Goal: Task Accomplishment & Management: Manage account settings

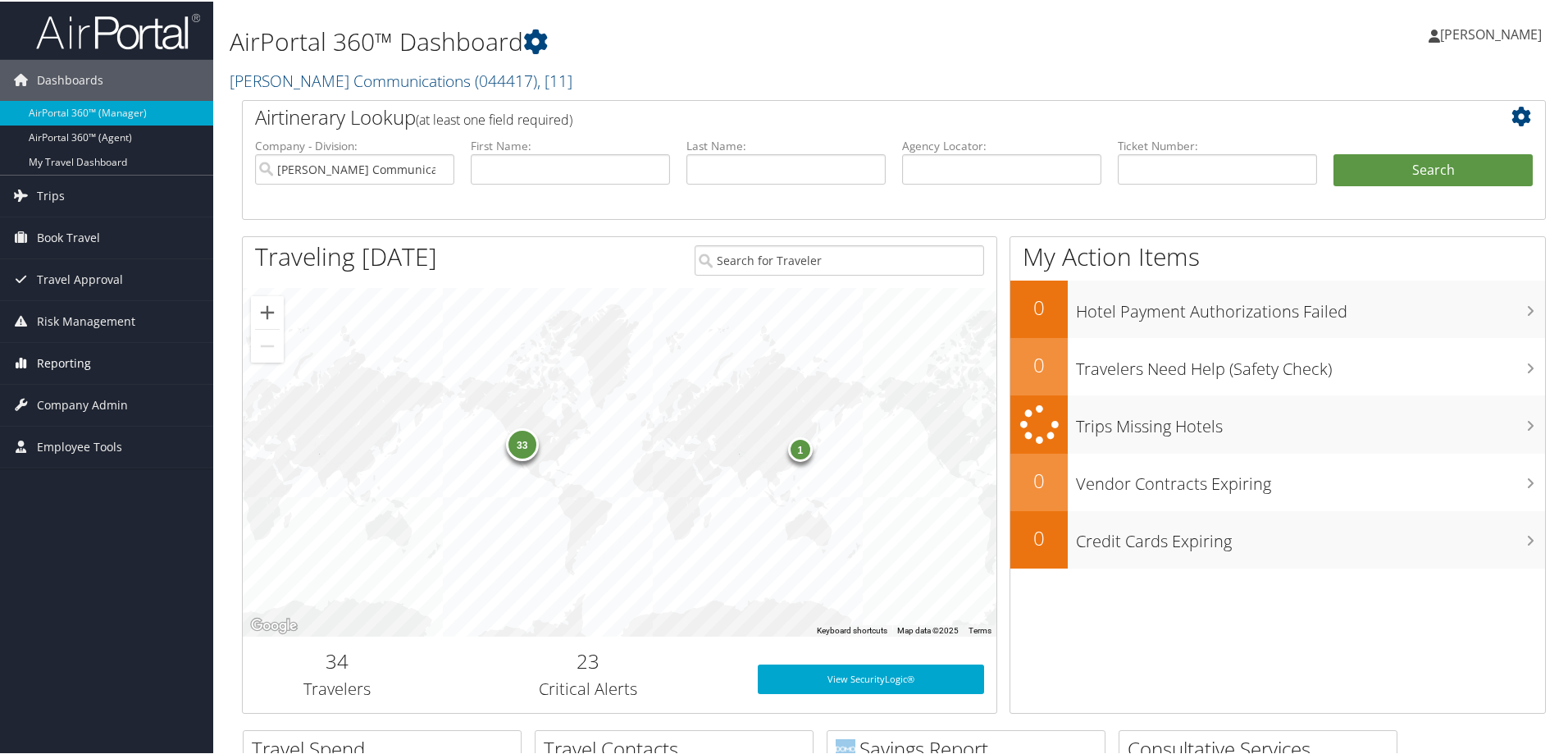
click at [71, 363] on span "Reporting" at bounding box center [64, 361] width 54 height 41
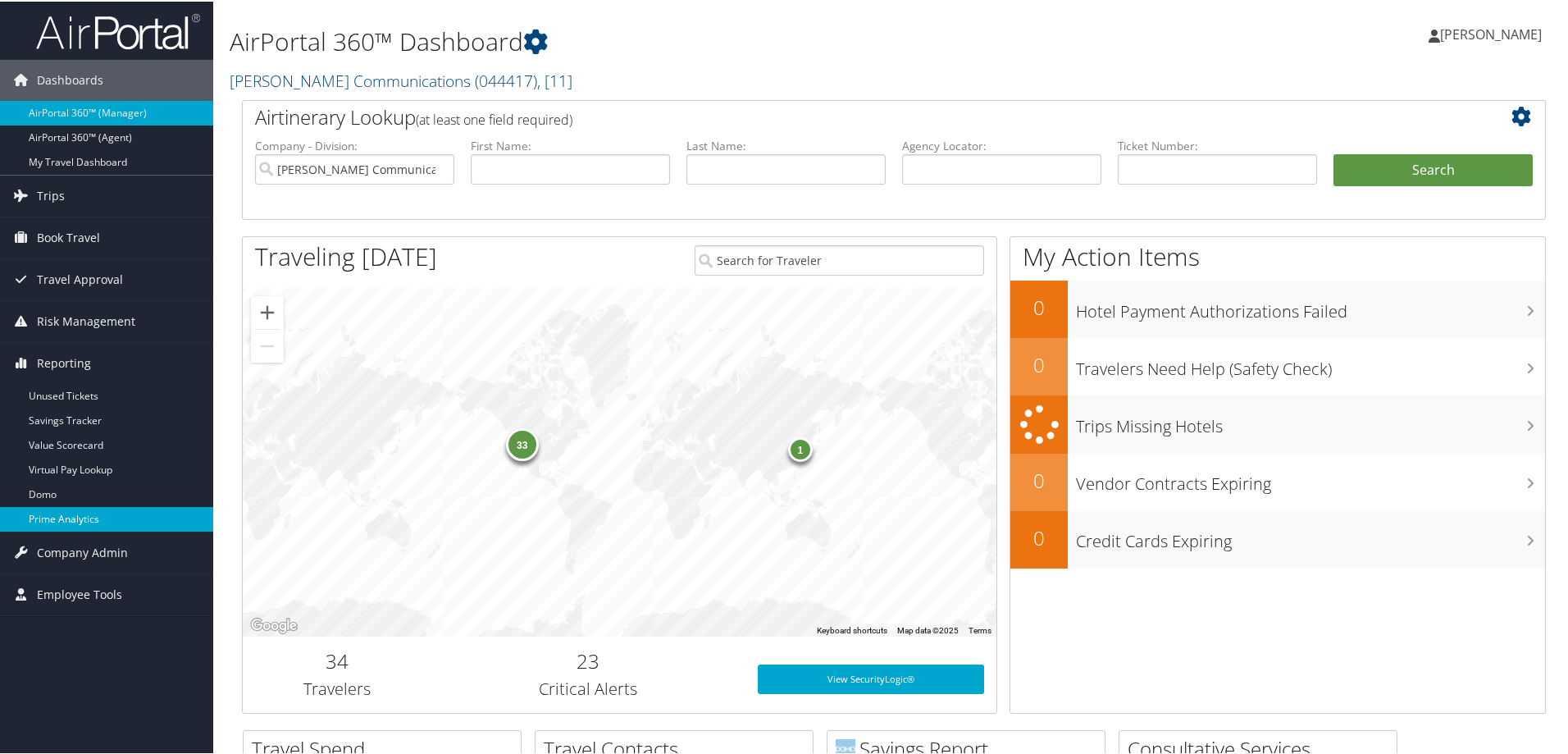
click at [87, 514] on link "Prime Analytics" at bounding box center [106, 518] width 213 height 25
click at [73, 548] on span "Company Admin" at bounding box center [82, 550] width 91 height 41
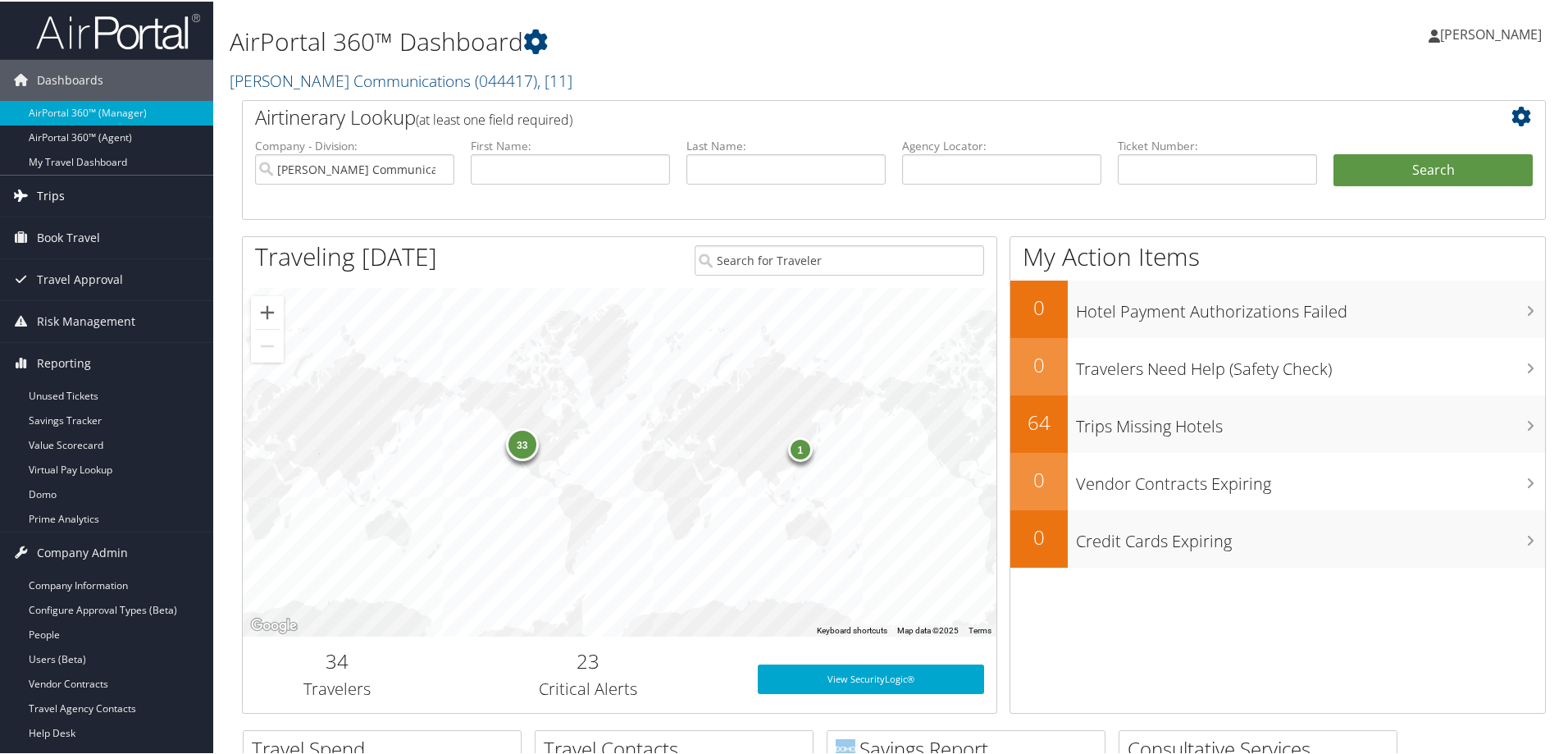
click at [57, 187] on span "Trips" at bounding box center [51, 194] width 28 height 41
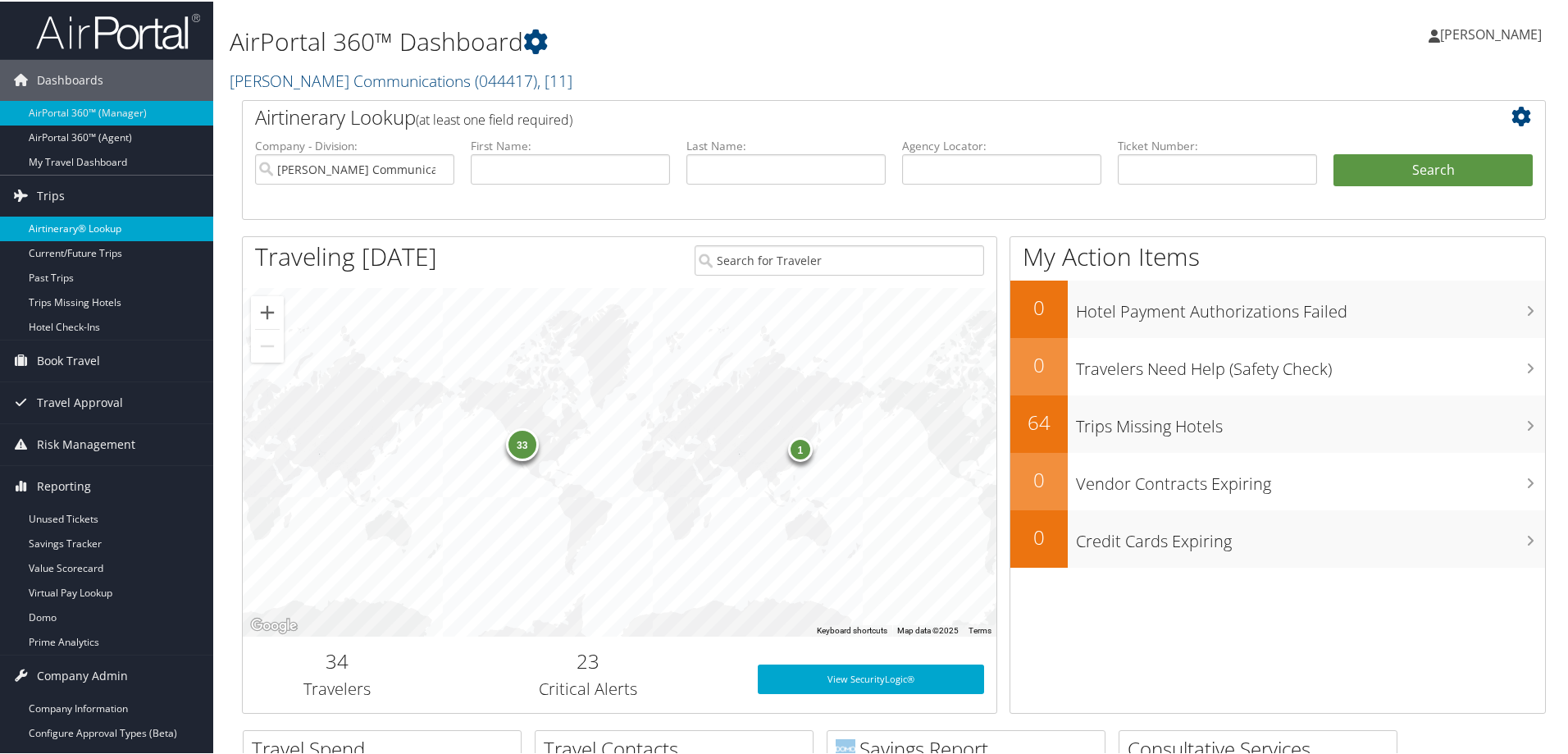
click at [68, 223] on link "Airtinerary® Lookup" at bounding box center [106, 227] width 213 height 25
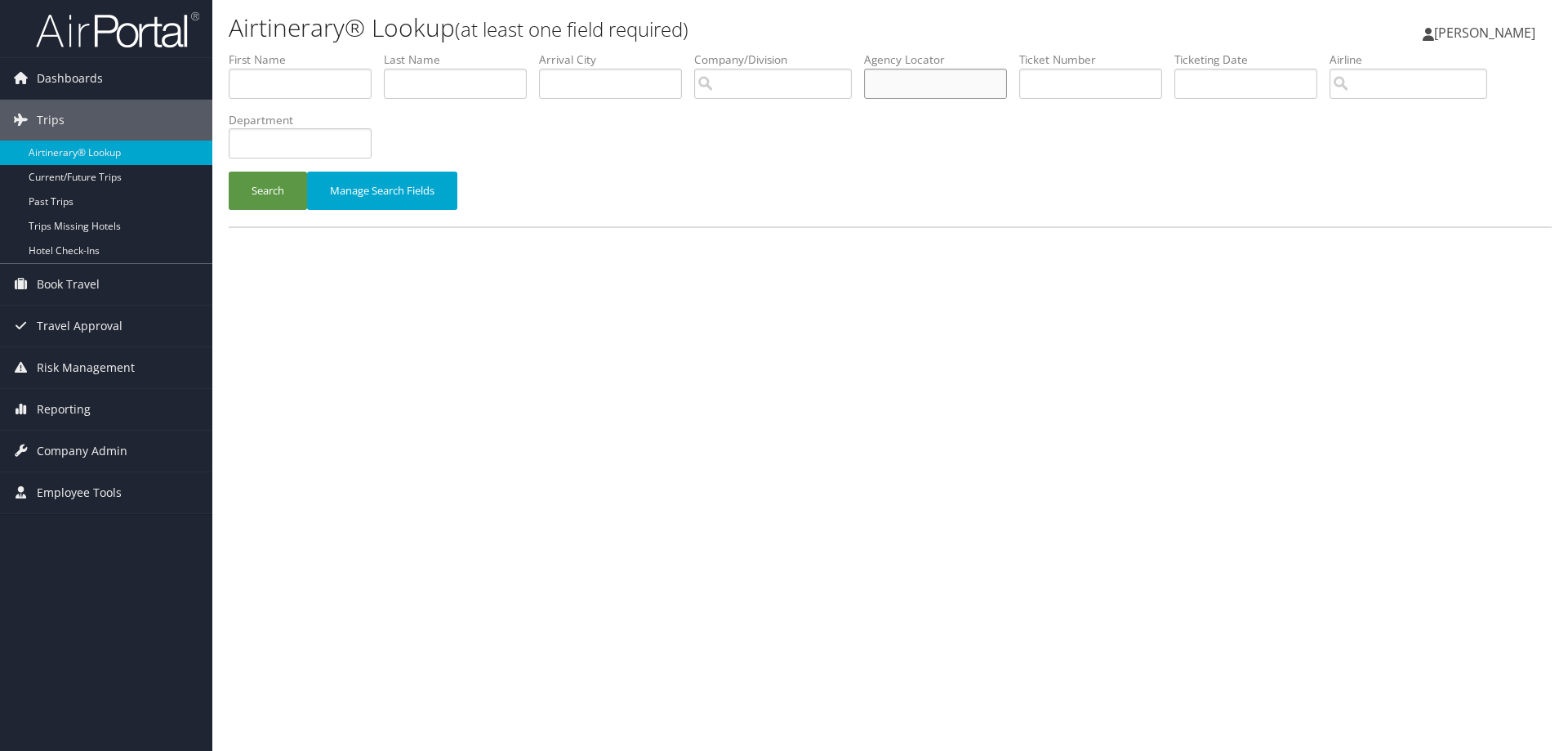
click at [932, 89] on input "text" at bounding box center [935, 84] width 143 height 30
click at [1061, 87] on input "text" at bounding box center [1090, 84] width 143 height 30
type input "0068998499736"
click at [228, 171] on button "Search" at bounding box center [267, 190] width 78 height 38
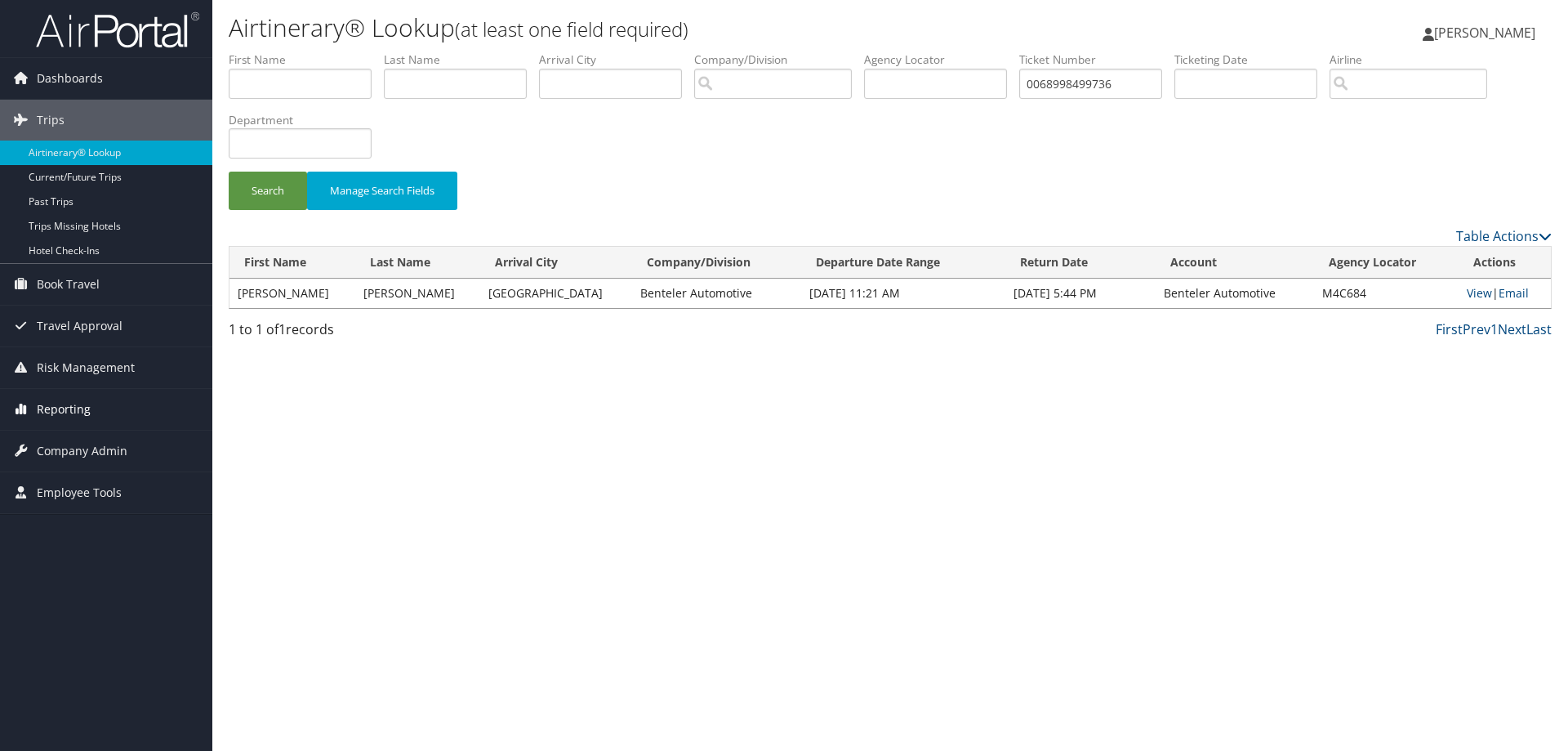
click at [69, 403] on span "Reporting" at bounding box center [64, 409] width 54 height 41
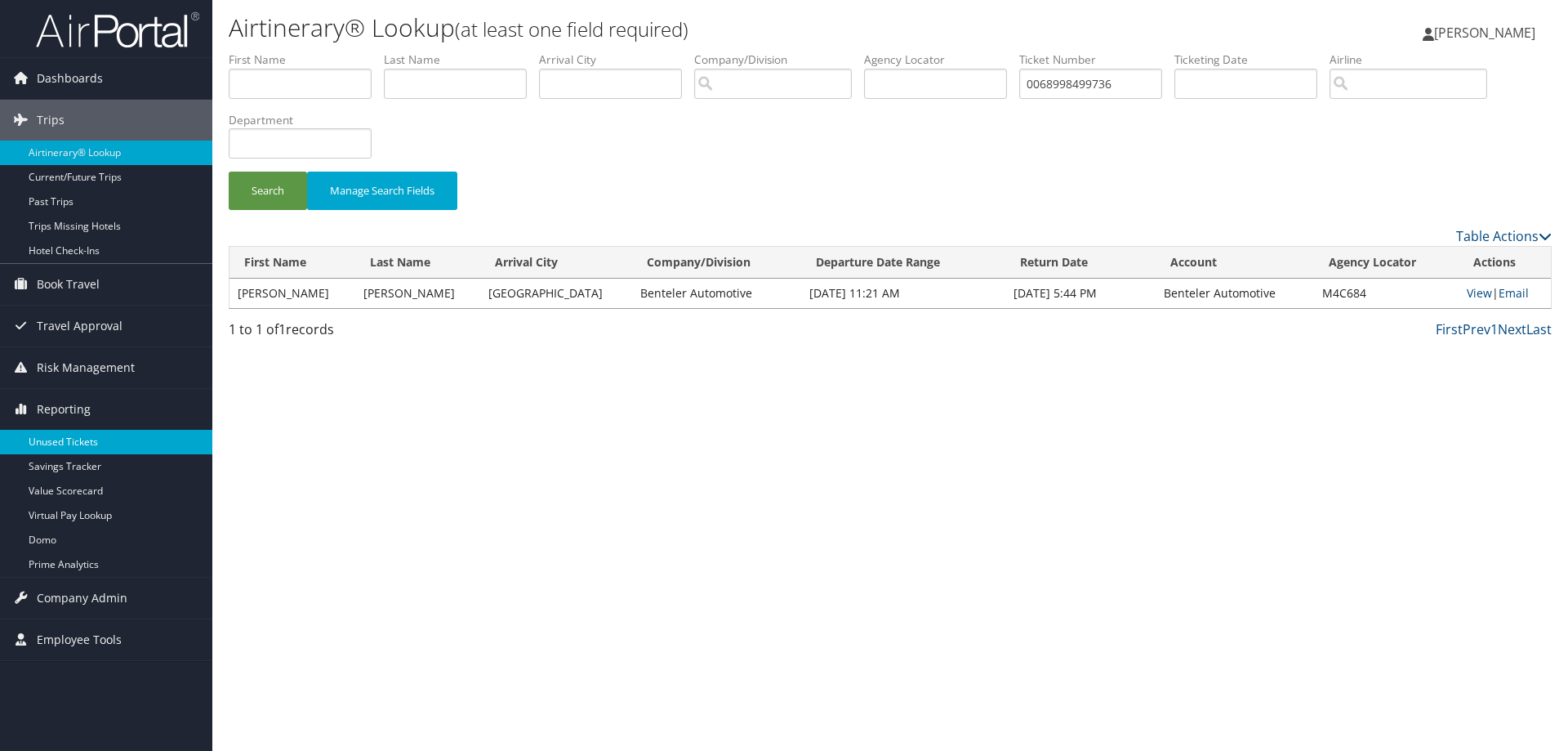
click at [63, 440] on link "Unused Tickets" at bounding box center [106, 443] width 212 height 25
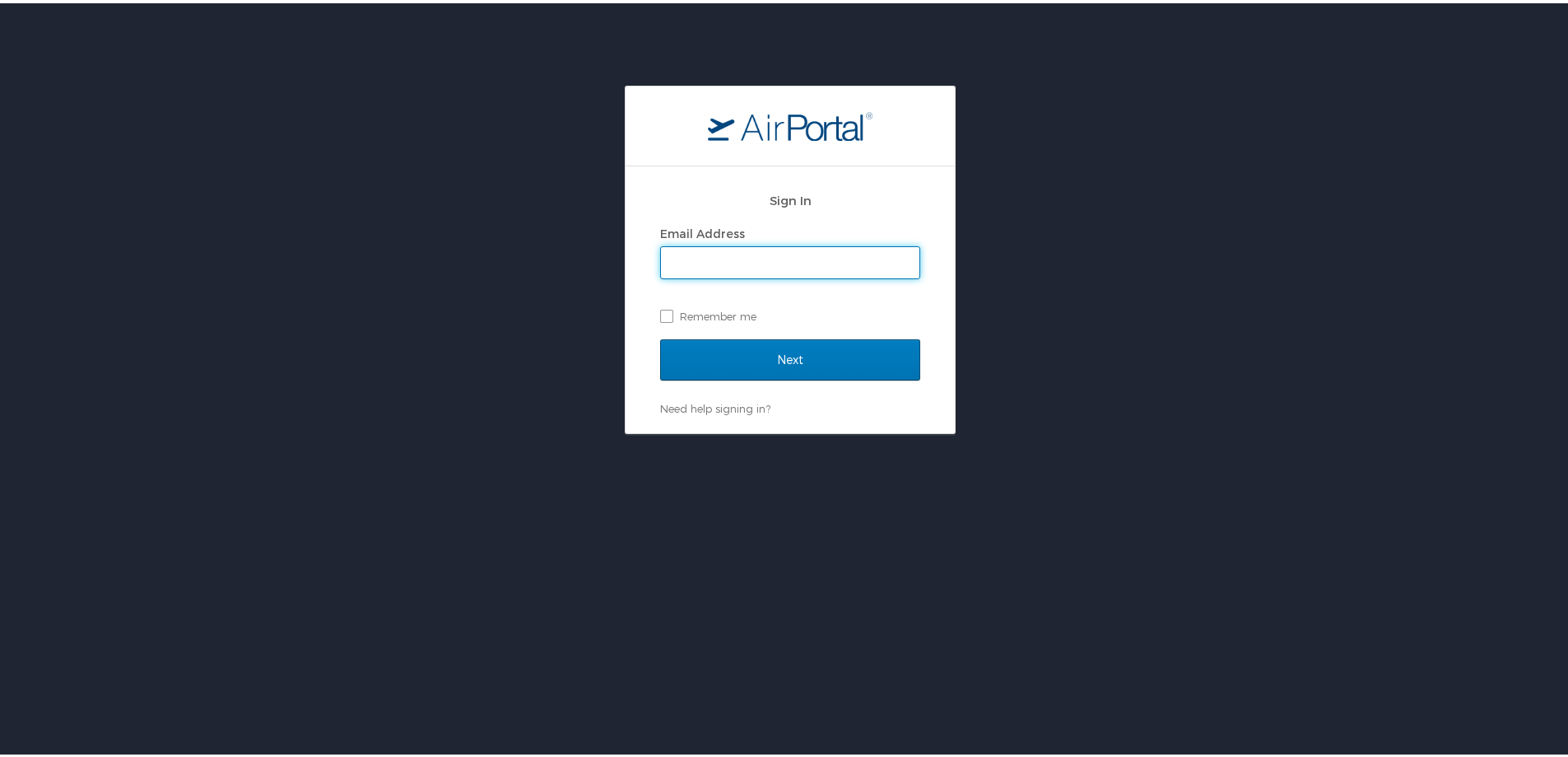
type input "[EMAIL_ADDRESS][DOMAIN_NAME]"
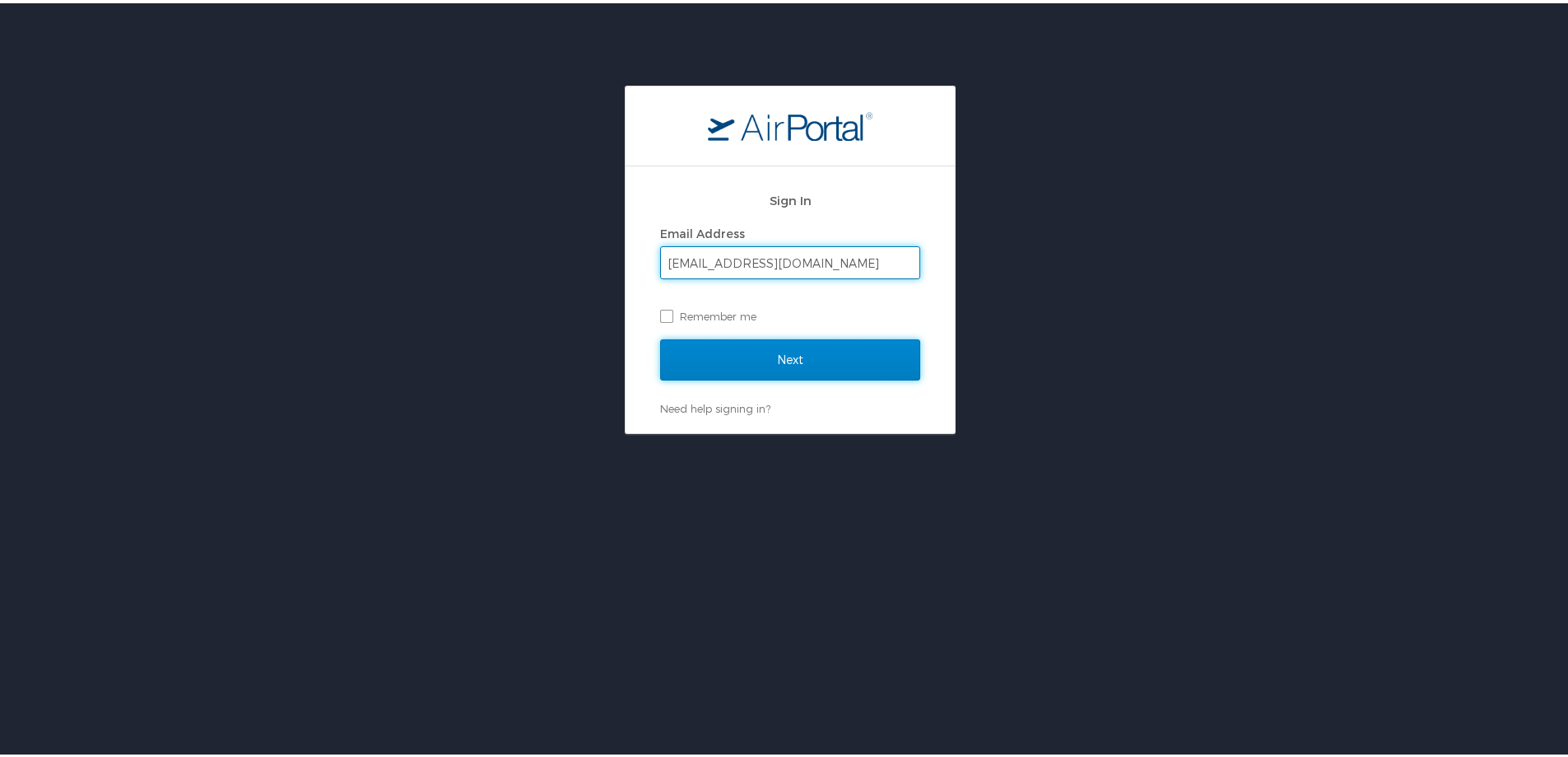
click at [811, 351] on input "Next" at bounding box center [789, 356] width 260 height 41
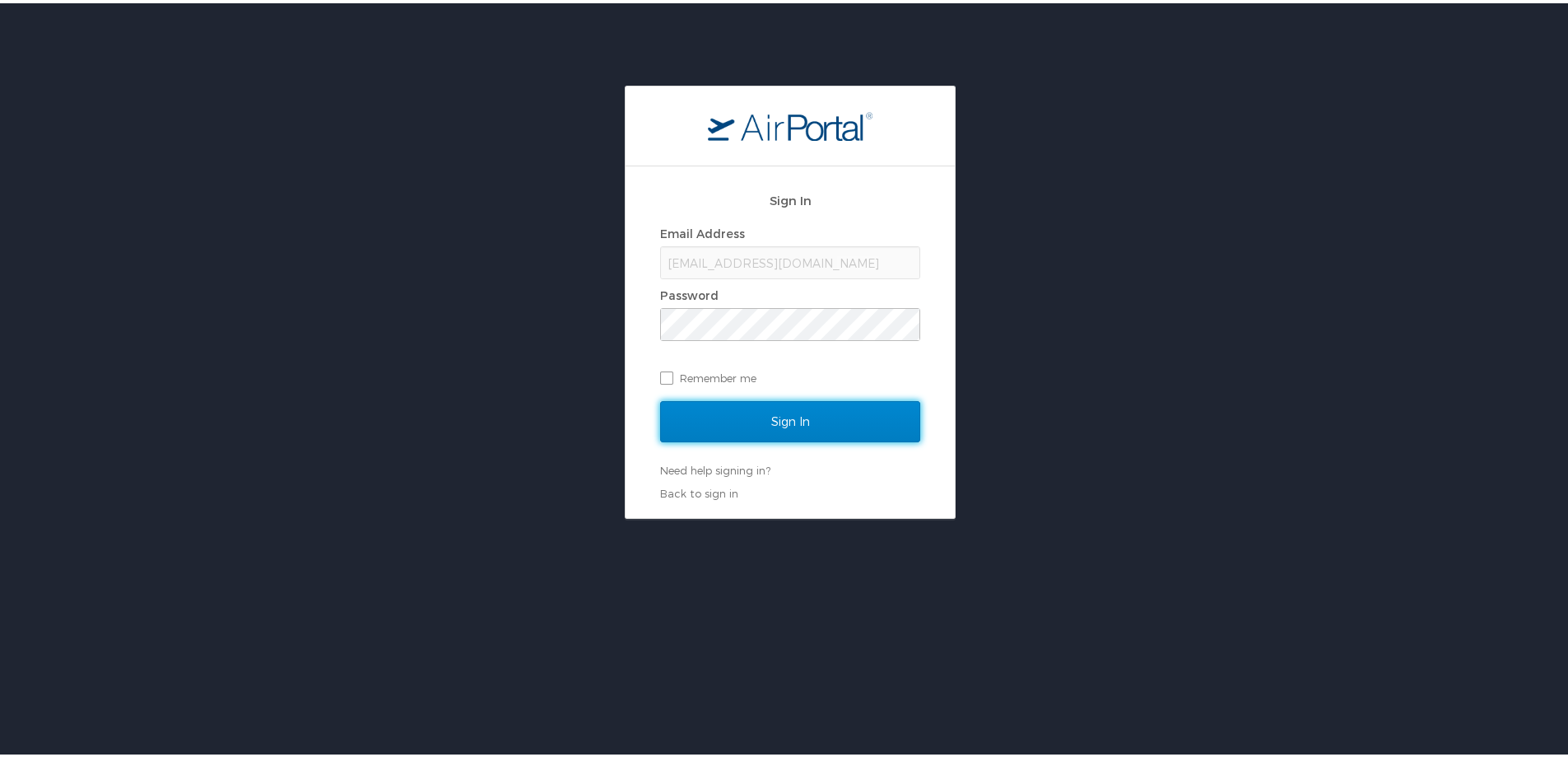
click at [784, 412] on input "Sign In" at bounding box center [789, 418] width 260 height 41
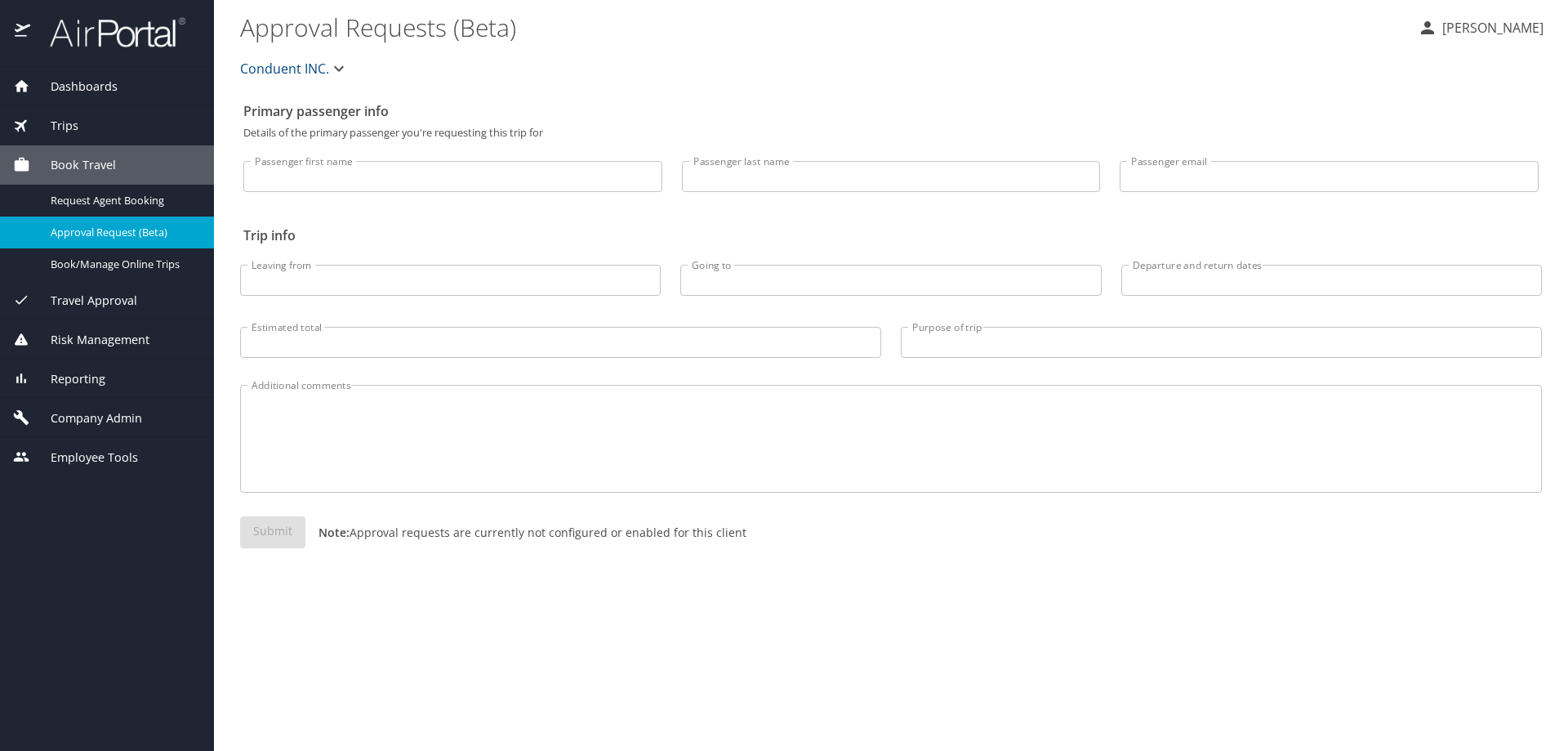
click at [92, 381] on span "Reporting" at bounding box center [68, 379] width 75 height 18
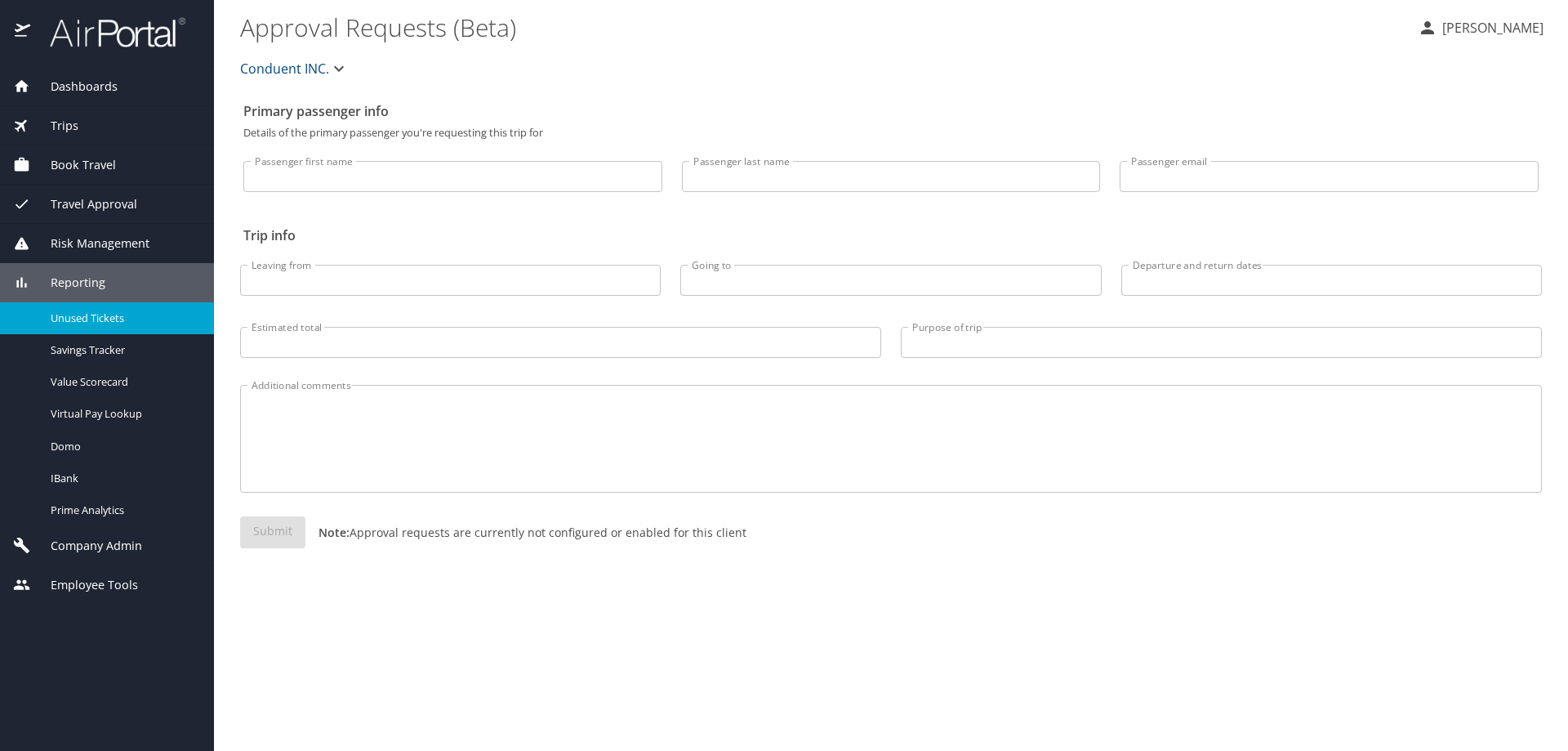
click at [95, 319] on span "Unused Tickets" at bounding box center [122, 318] width 144 height 15
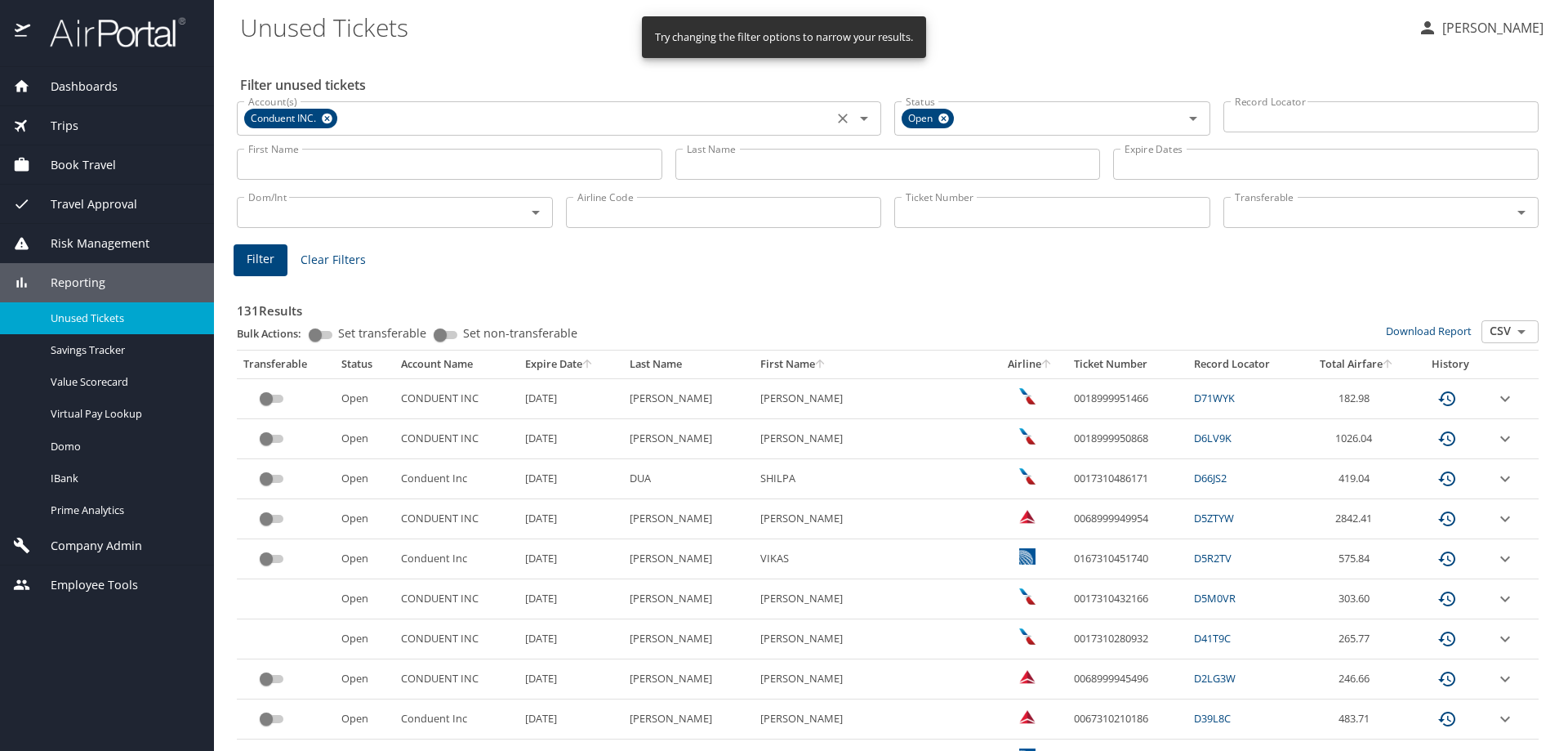
click at [327, 121] on icon at bounding box center [326, 118] width 10 height 10
click at [295, 120] on input "Account(s)" at bounding box center [535, 117] width 586 height 21
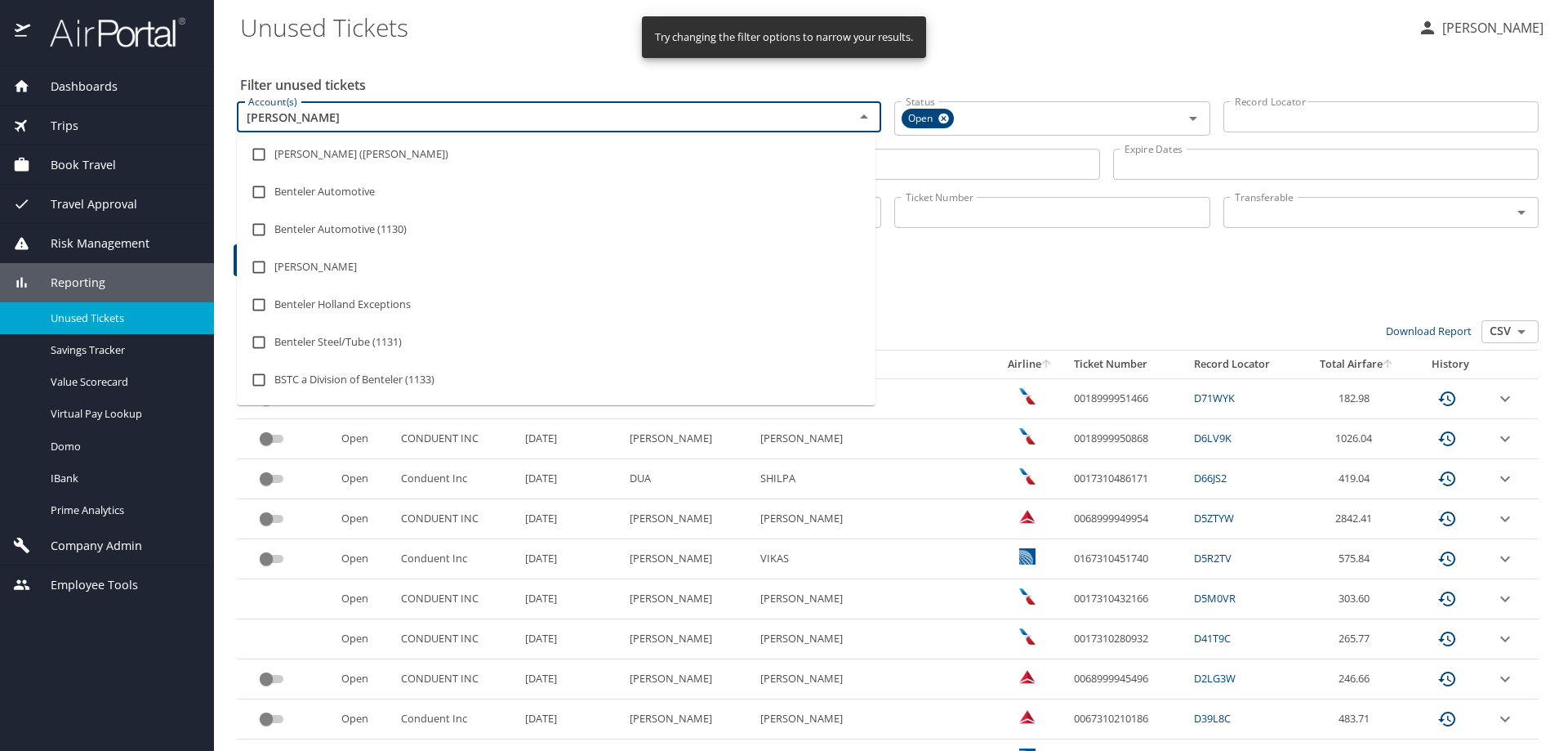
type input "benteler"
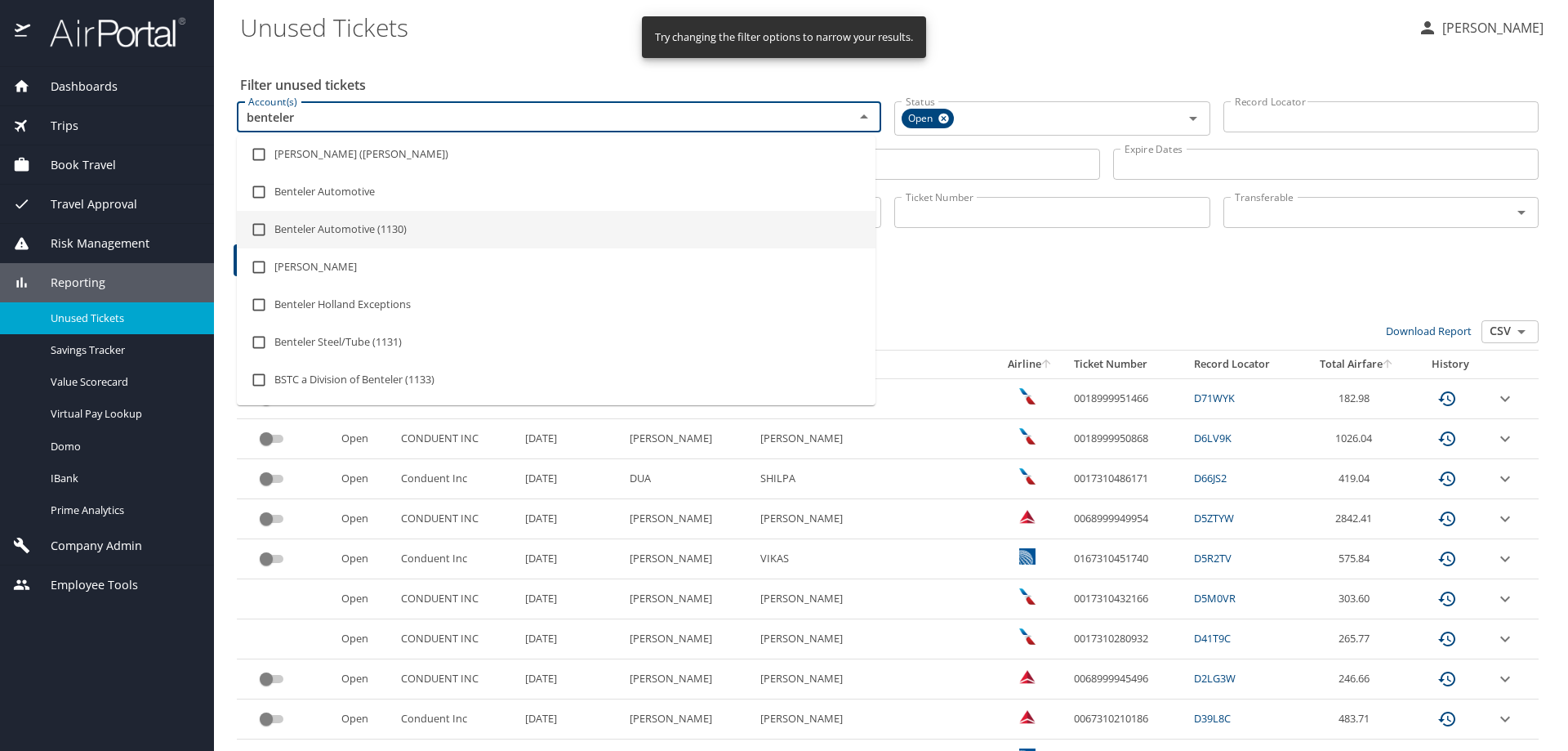
click at [261, 231] on input "checkbox" at bounding box center [259, 229] width 31 height 31
checkbox input "true"
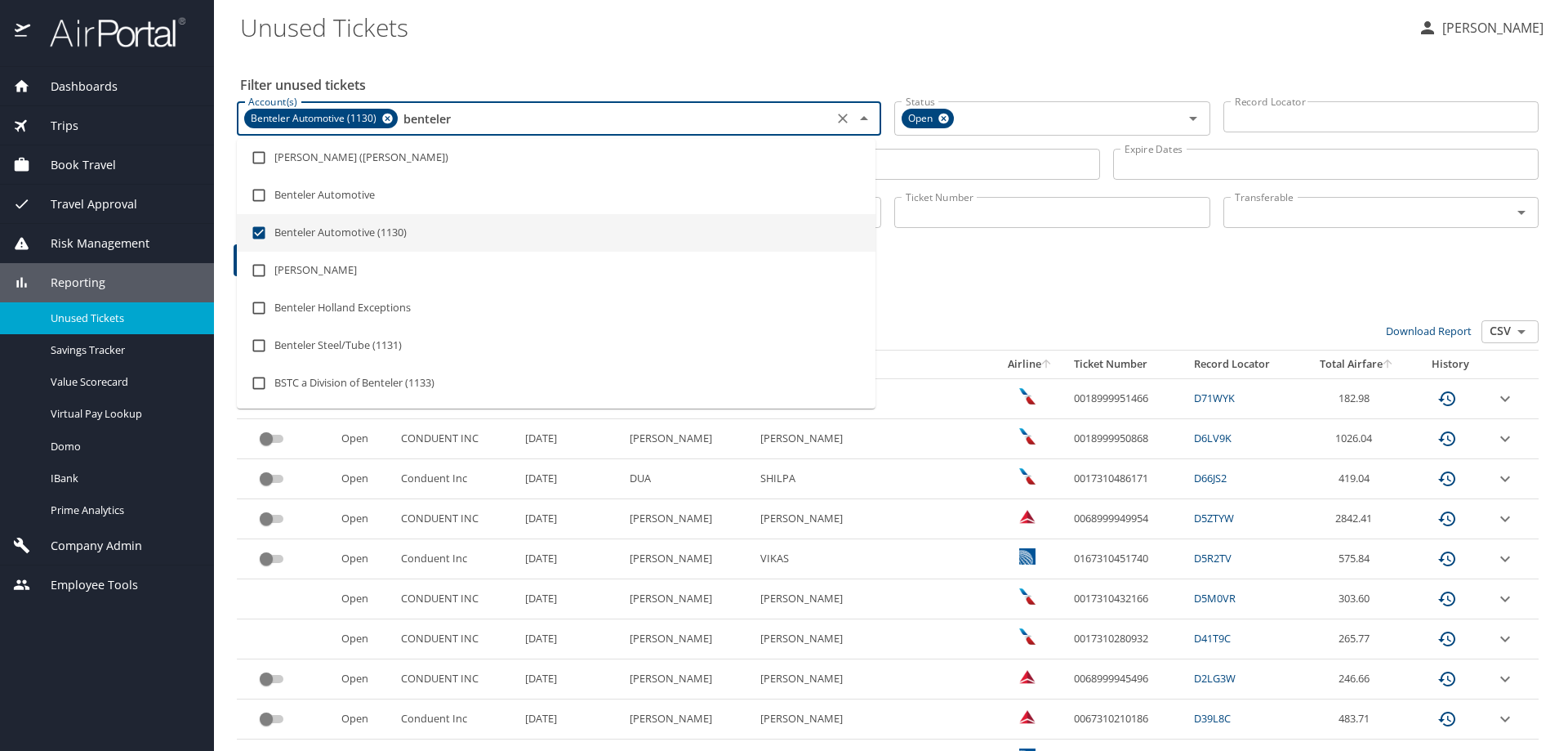
type input "benteler"
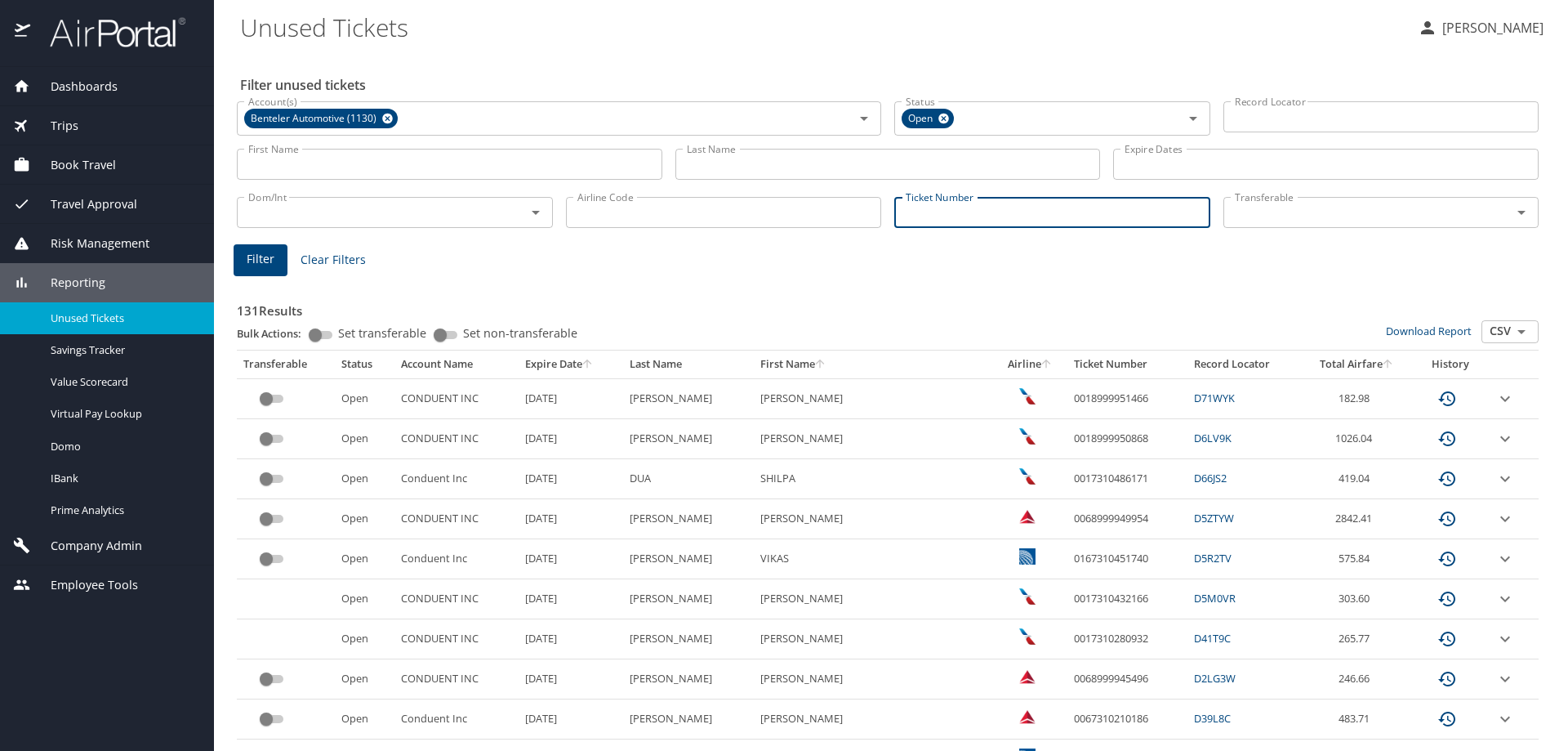
click at [949, 206] on input "Ticket Number" at bounding box center [1052, 212] width 316 height 31
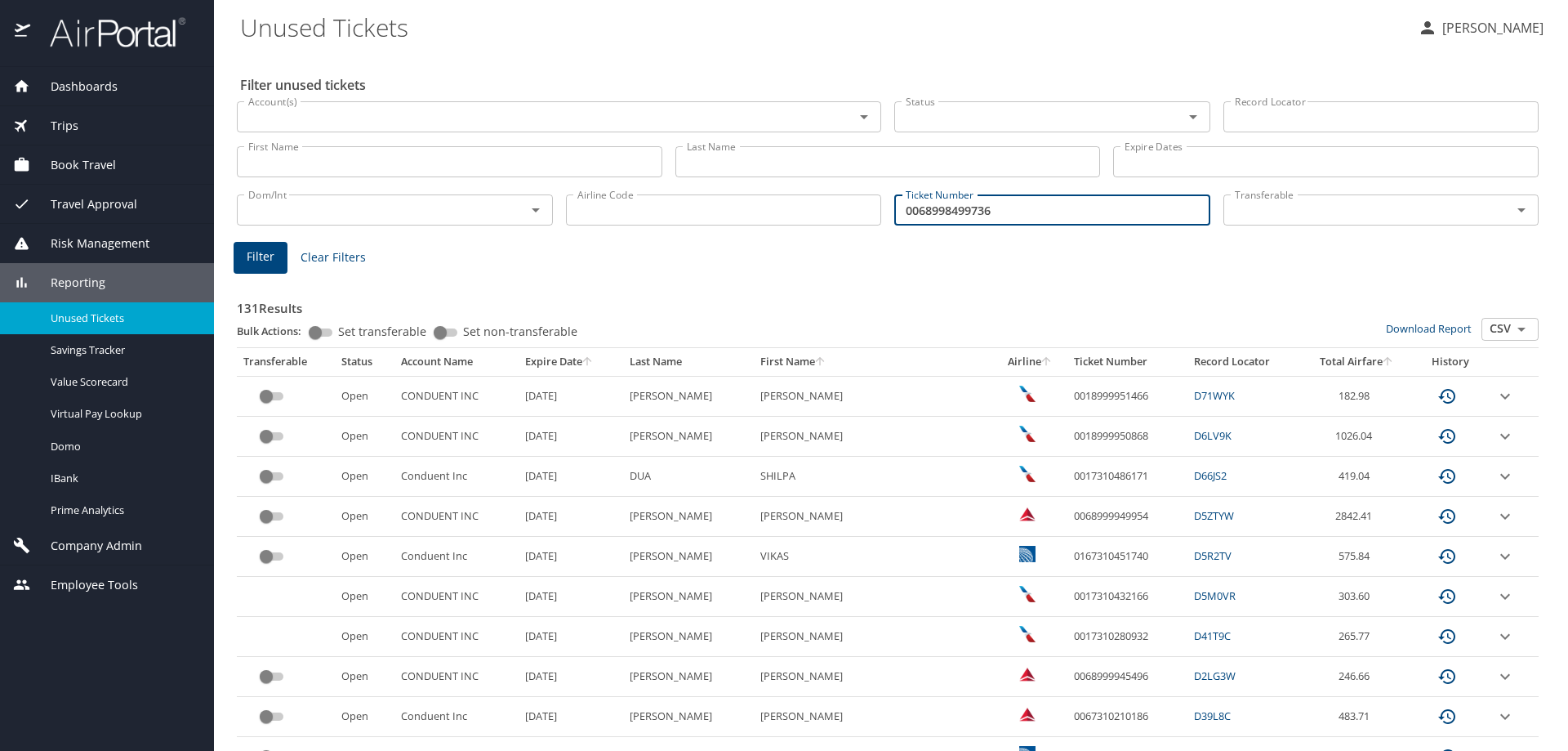
type input "0068998499736"
click at [265, 263] on span "Filter" at bounding box center [260, 256] width 28 height 20
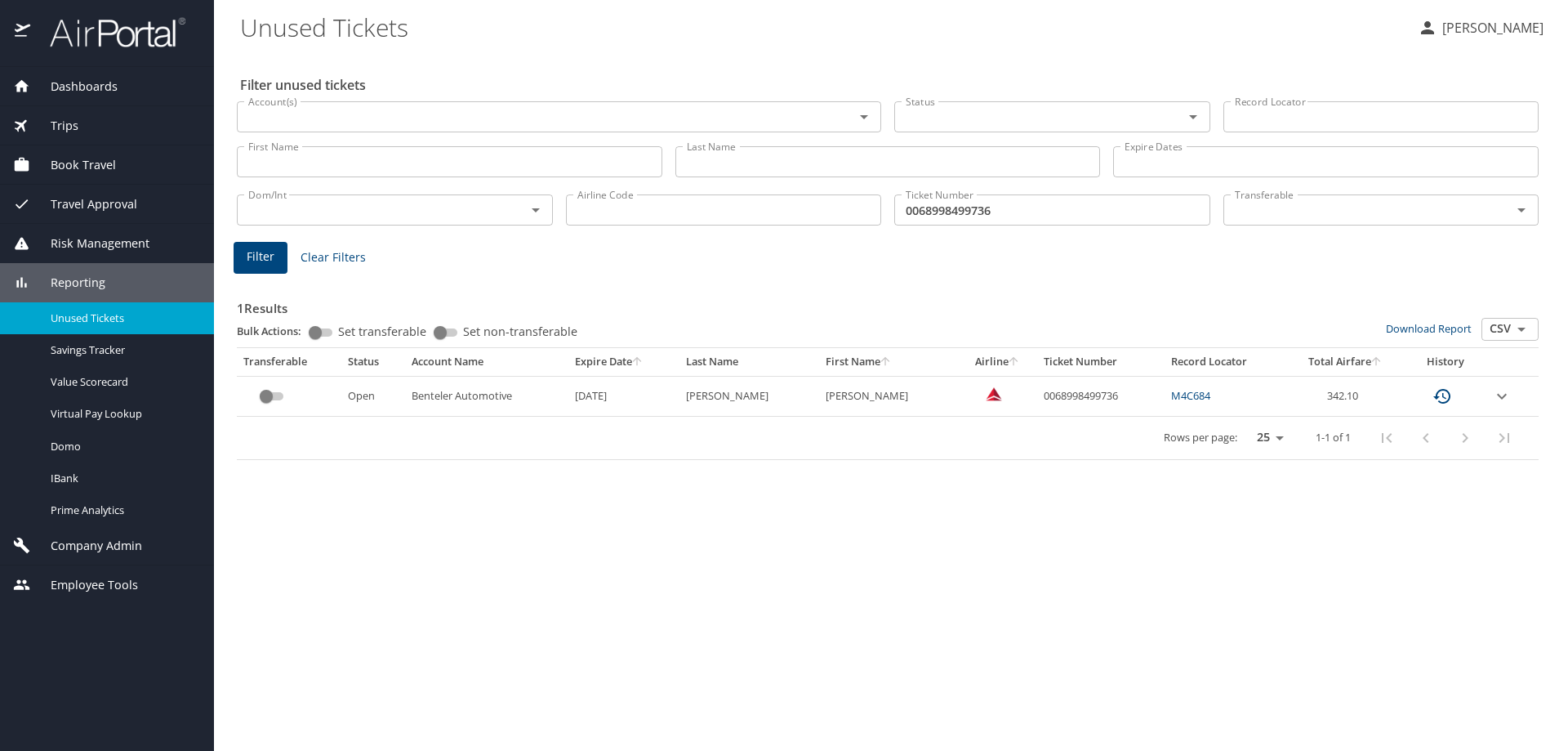
click at [271, 395] on input "custom pagination table" at bounding box center [266, 396] width 59 height 20
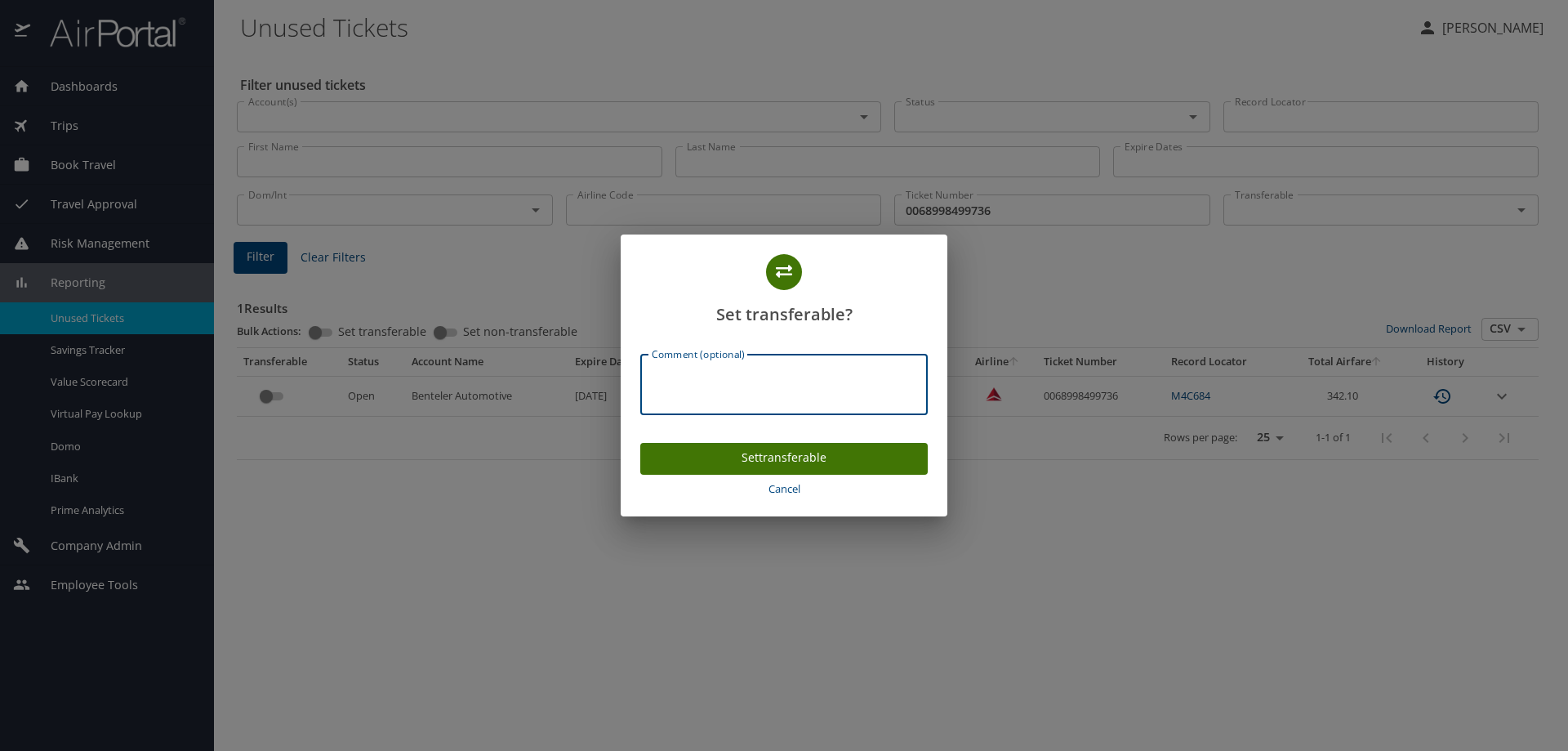
click at [681, 399] on textarea "Comment (optional)" at bounding box center [784, 385] width 265 height 31
type textarea "Per Pam C - TK"
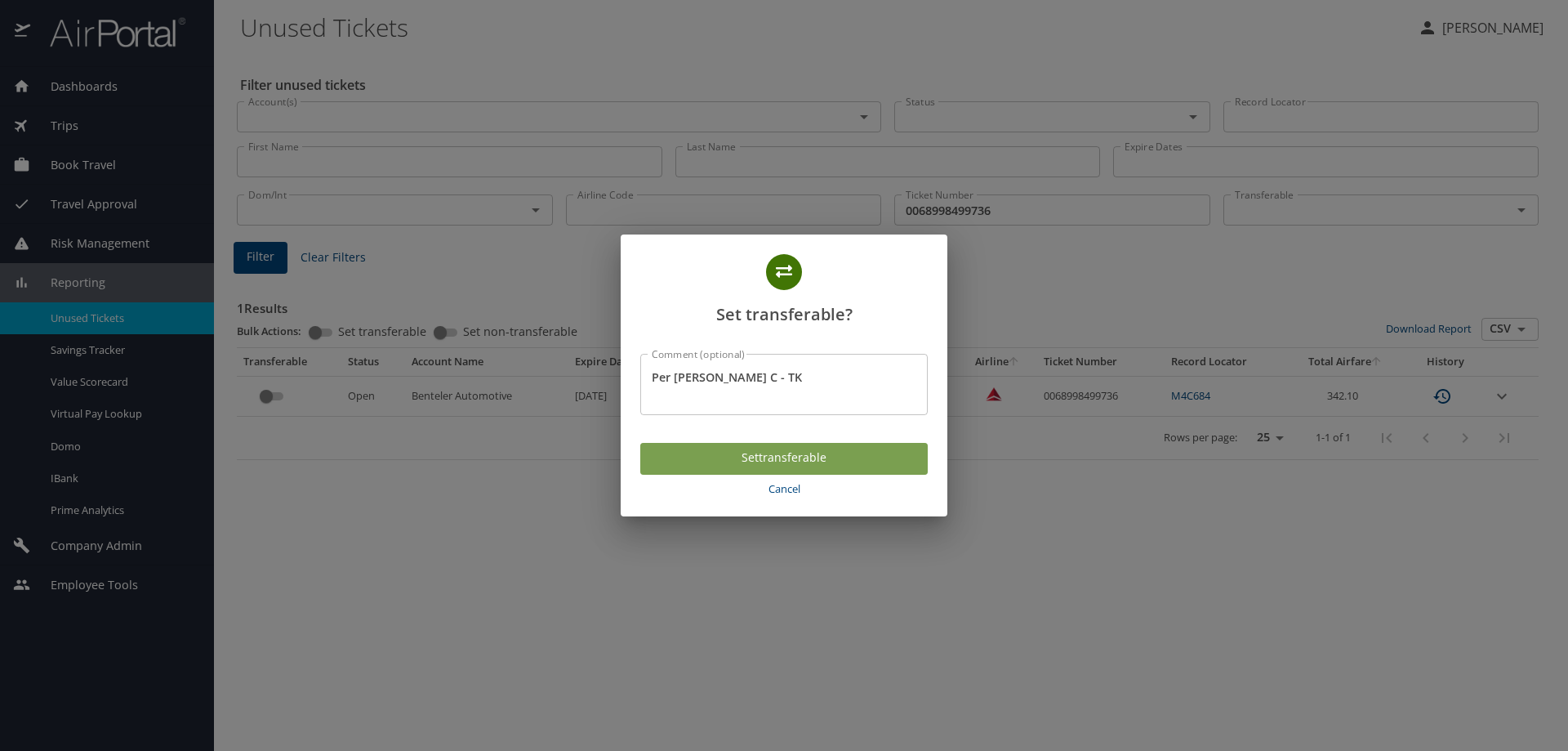
click at [793, 467] on span "Set transferable" at bounding box center [784, 457] width 262 height 20
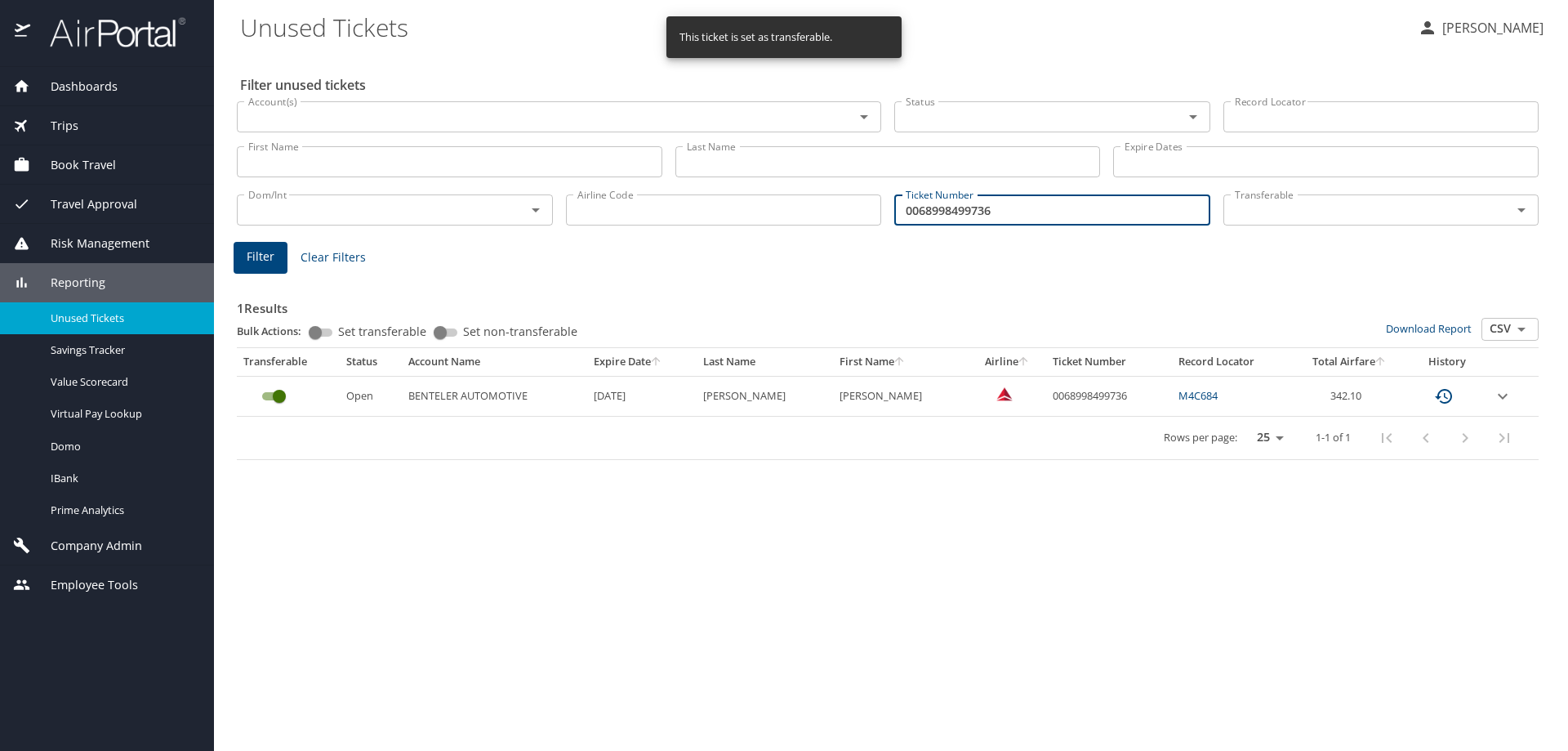
drag, startPoint x: 1048, startPoint y: 214, endPoint x: 801, endPoint y: 231, distance: 247.6
click at [801, 231] on div "Dom/Int Dom/Int Airline Code Airline Code Ticket Number 0068998499736 Ticket Nu…" at bounding box center [888, 208] width 1315 height 54
type input "0068998455190"
click at [234, 250] on button "Filter" at bounding box center [260, 257] width 54 height 31
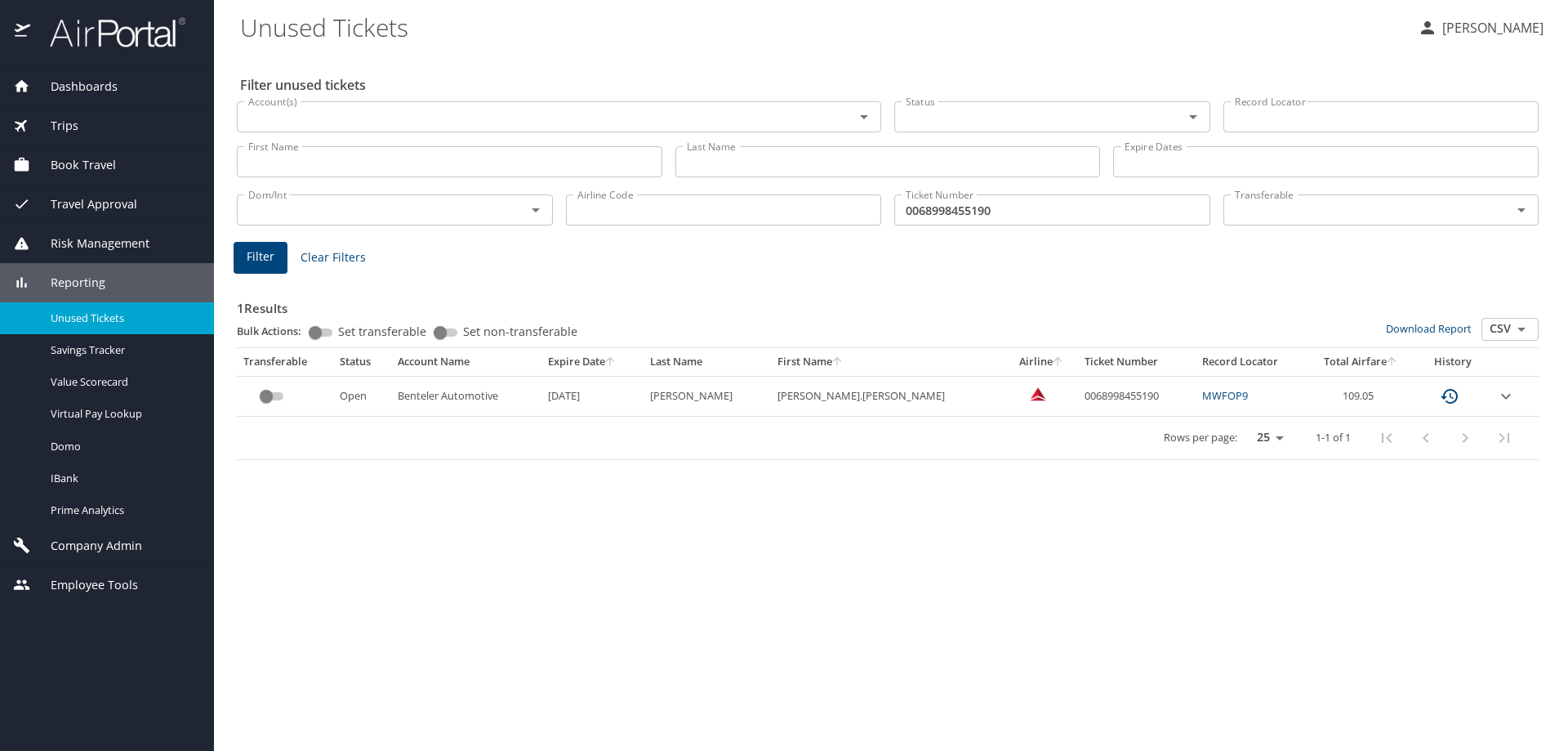
click at [273, 400] on input "custom pagination table" at bounding box center [266, 396] width 59 height 20
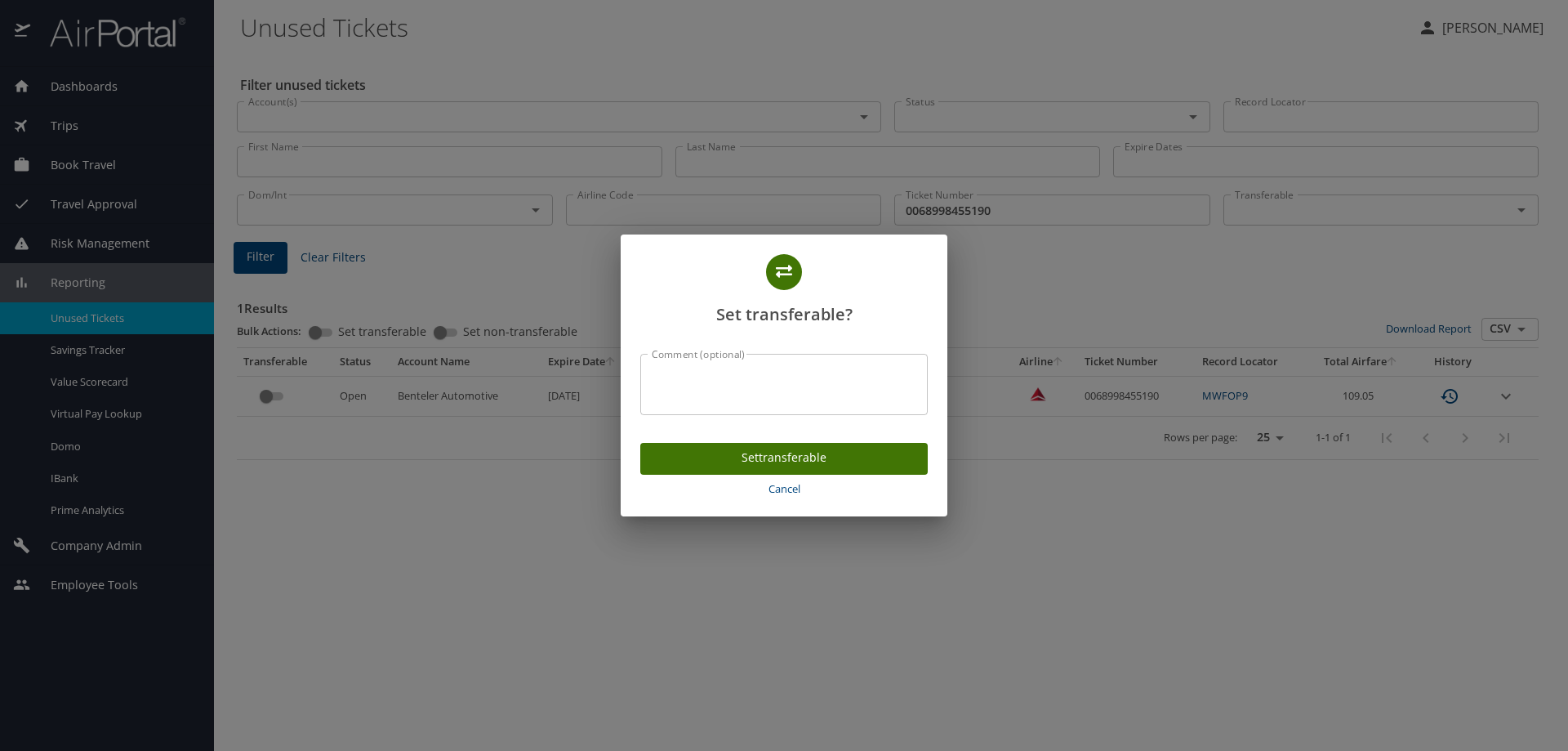
click at [730, 376] on textarea "Comment (optional)" at bounding box center [784, 385] width 265 height 31
type textarea "Per Pam C - TK"
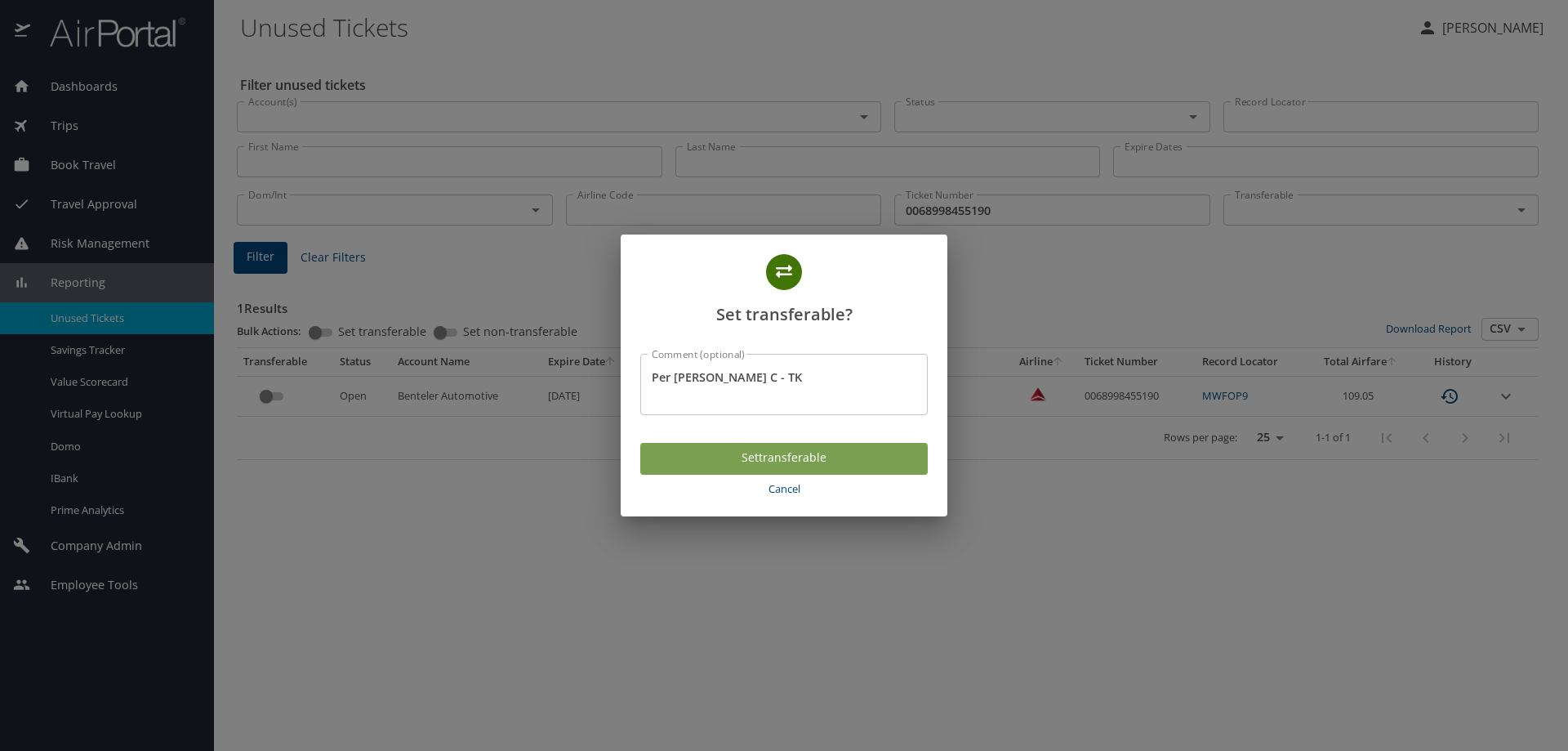
click at [782, 455] on span "Set transferable" at bounding box center [784, 457] width 262 height 20
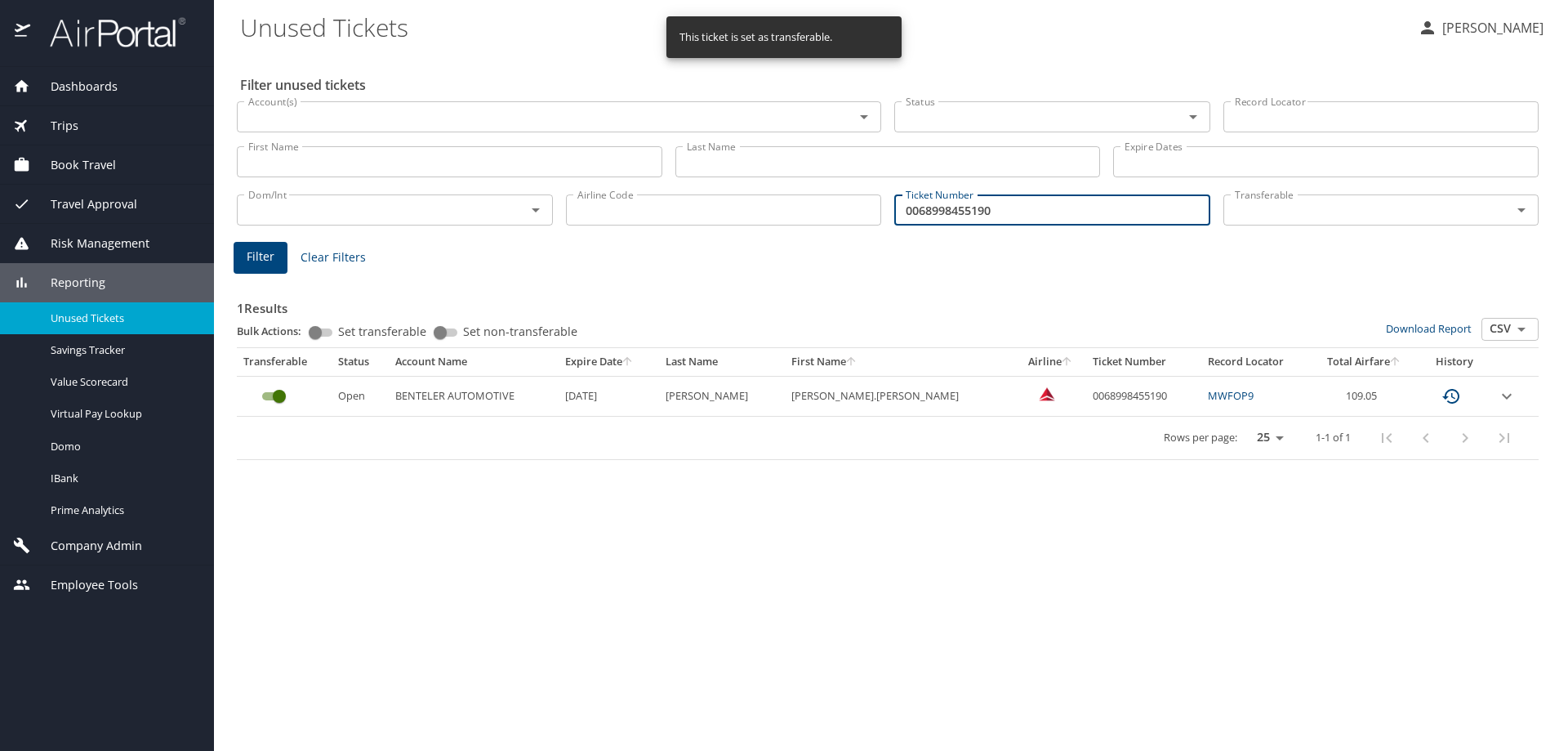
drag, startPoint x: 1020, startPoint y: 208, endPoint x: 800, endPoint y: 215, distance: 220.1
click at [800, 215] on div "Dom/Int Dom/Int Airline Code Airline Code Ticket Number 0068998455190 Ticket Nu…" at bounding box center [888, 208] width 1315 height 54
type input "0068998455189"
click at [262, 251] on span "Filter" at bounding box center [260, 256] width 28 height 20
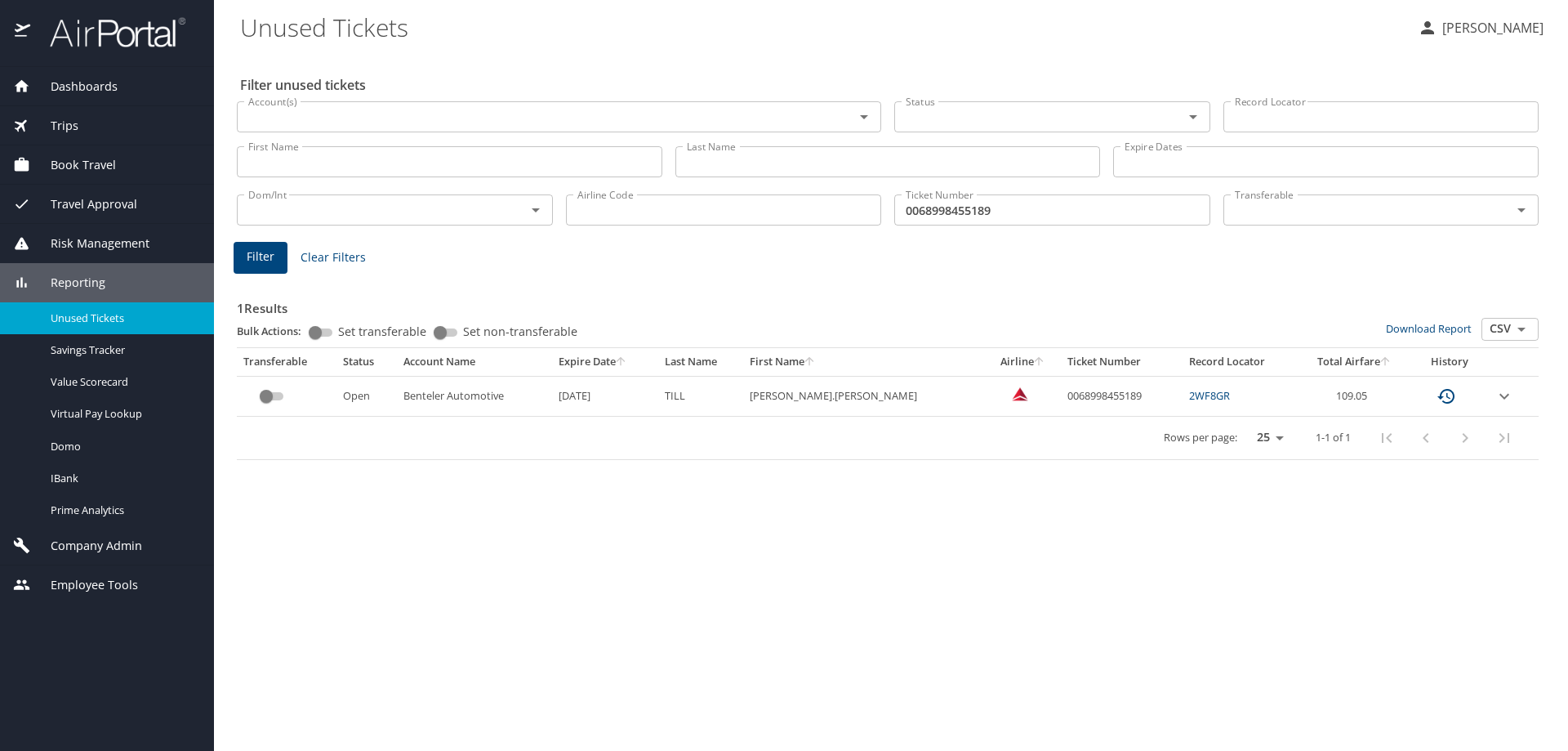
click at [276, 413] on td "custom pagination table" at bounding box center [286, 396] width 100 height 40
click at [267, 395] on input "custom pagination table" at bounding box center [266, 396] width 59 height 20
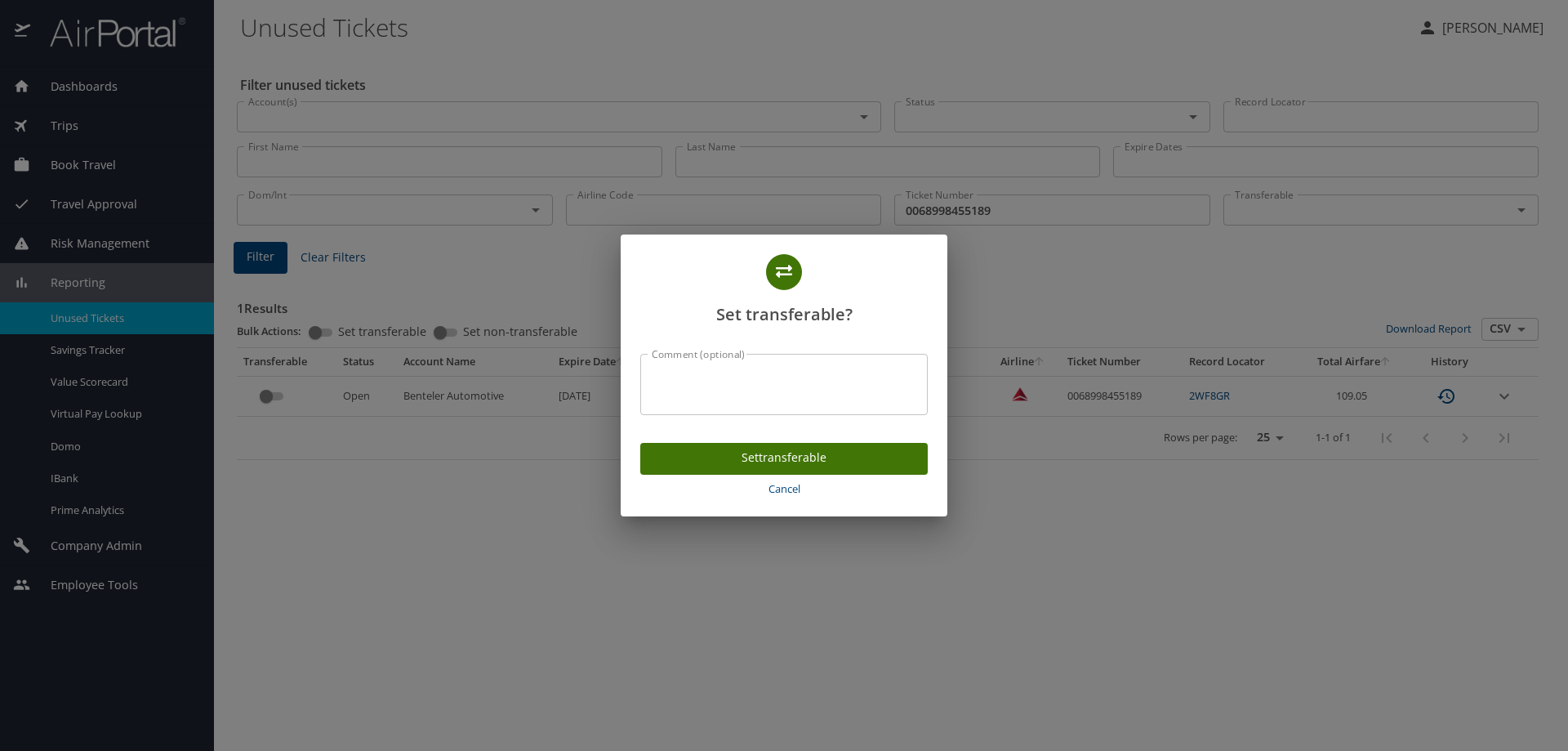
click at [675, 387] on textarea "Comment (optional)" at bounding box center [784, 385] width 265 height 31
type textarea "Per Pam C - TK"
click at [750, 457] on span "Set transferable" at bounding box center [784, 457] width 262 height 20
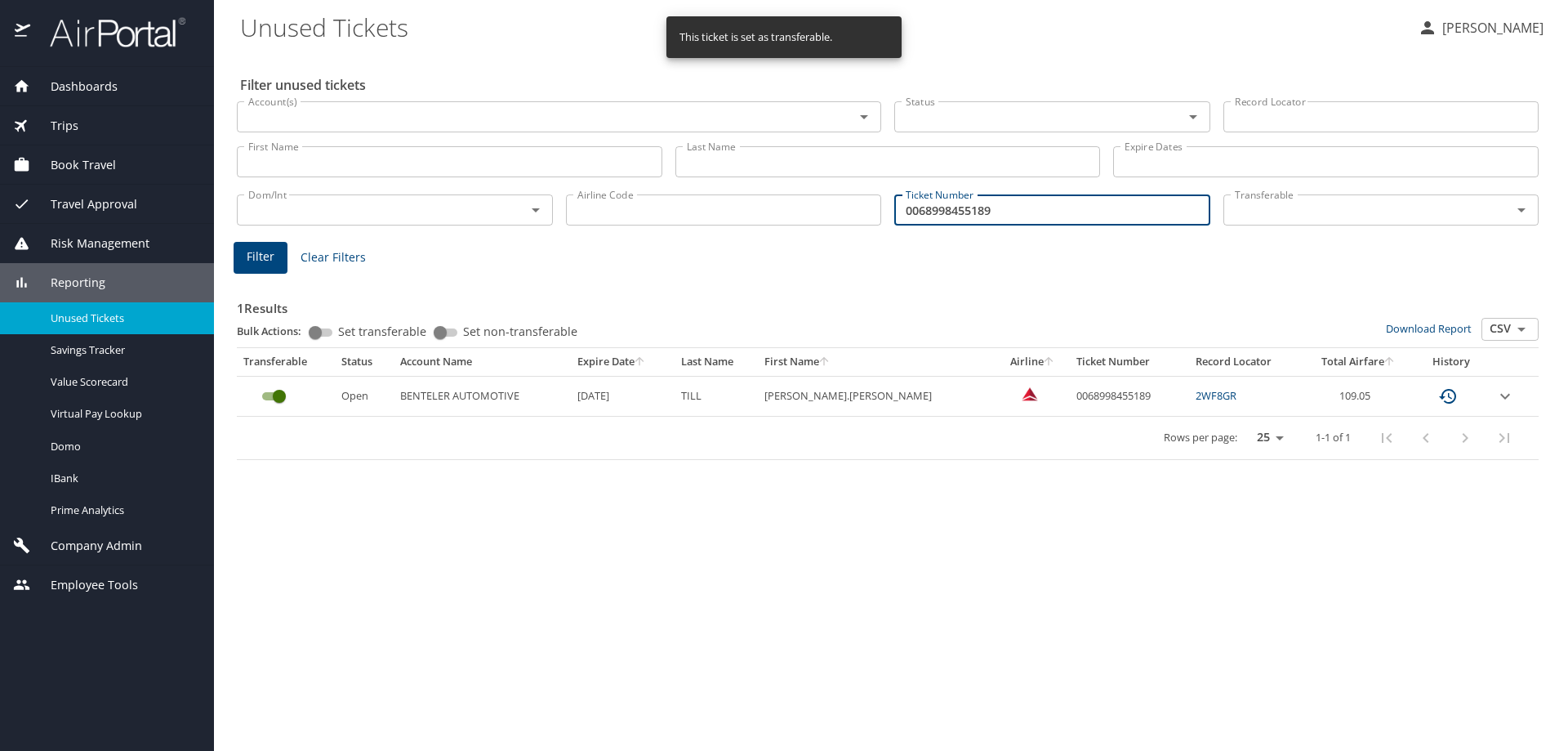
drag, startPoint x: 1033, startPoint y: 215, endPoint x: 657, endPoint y: 251, distance: 377.7
click at [665, 251] on div "Filter unused tickets Account(s) Account(s) Status Status Record Locator Record…" at bounding box center [891, 402] width 1302 height 699
type input "0017148349750"
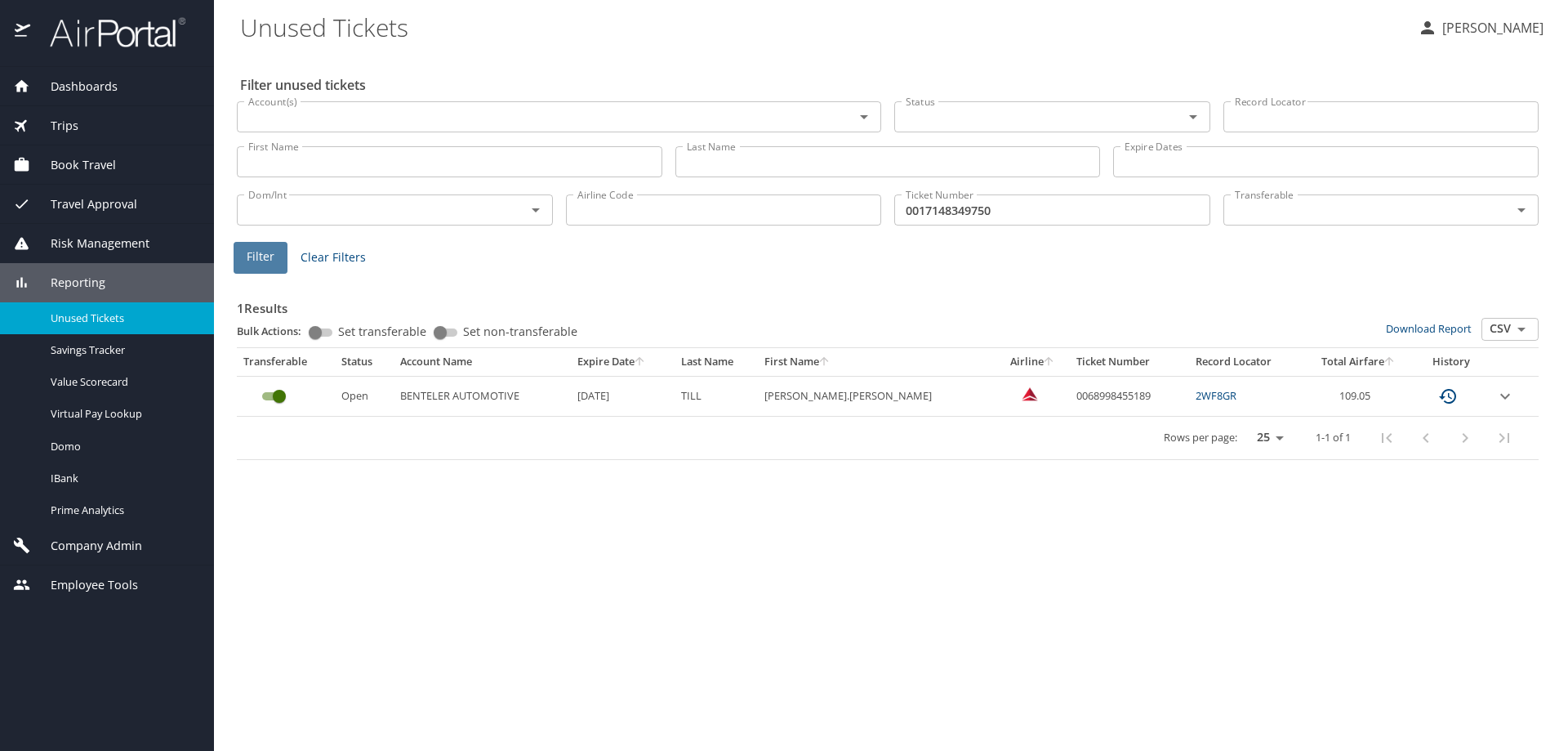
click at [253, 252] on span "Filter" at bounding box center [260, 256] width 28 height 20
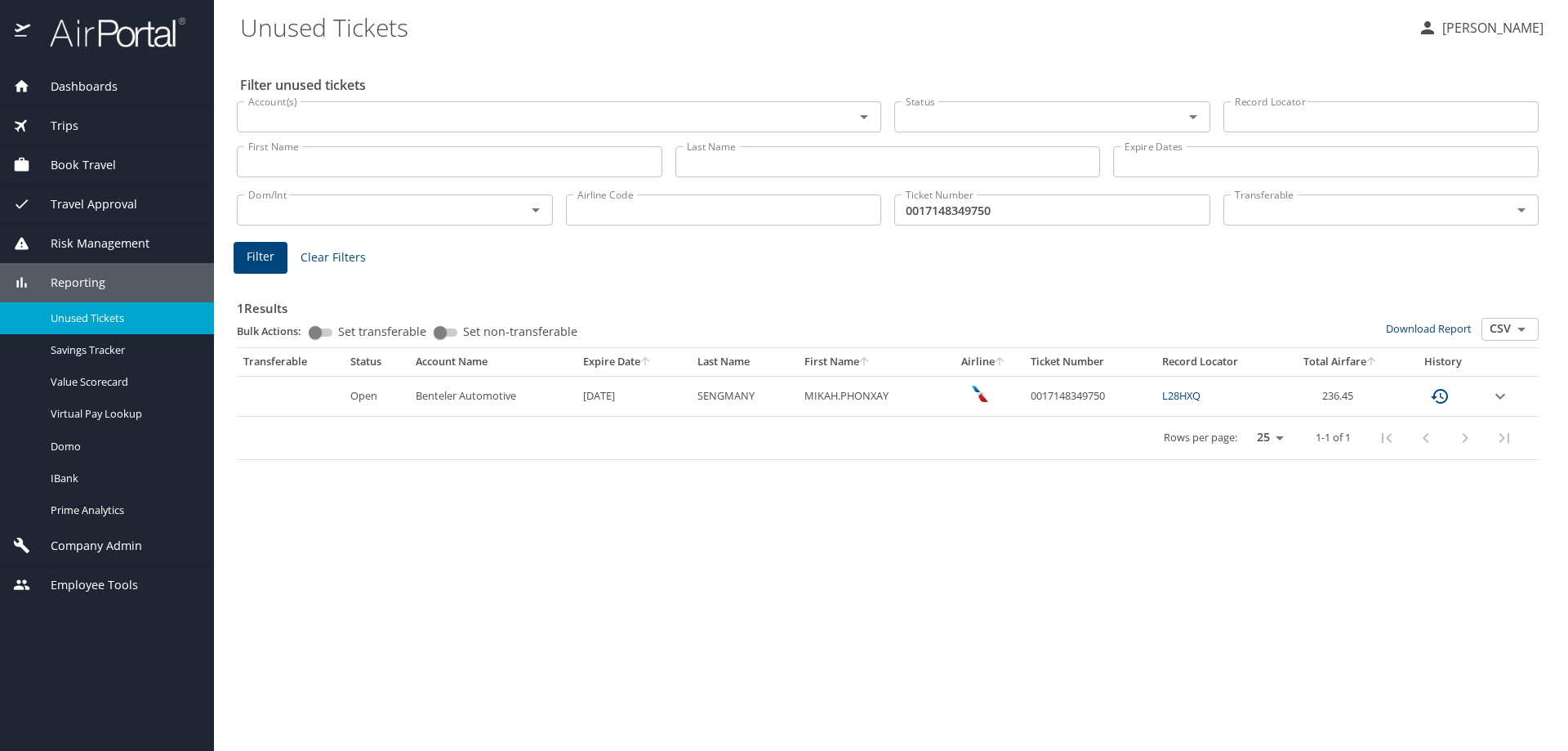
click at [125, 557] on div "Company Admin" at bounding box center [107, 545] width 214 height 39
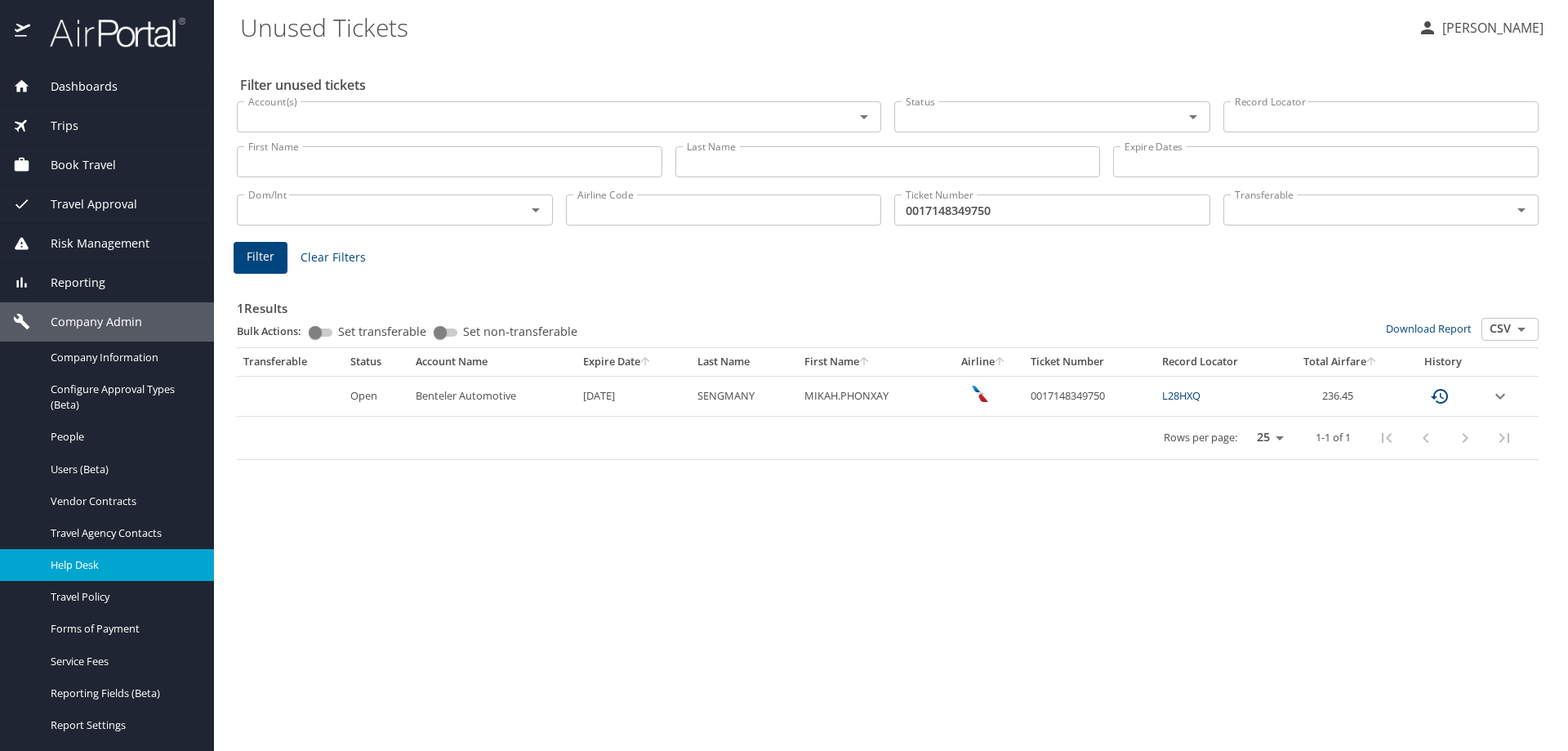
scroll to position [82, 0]
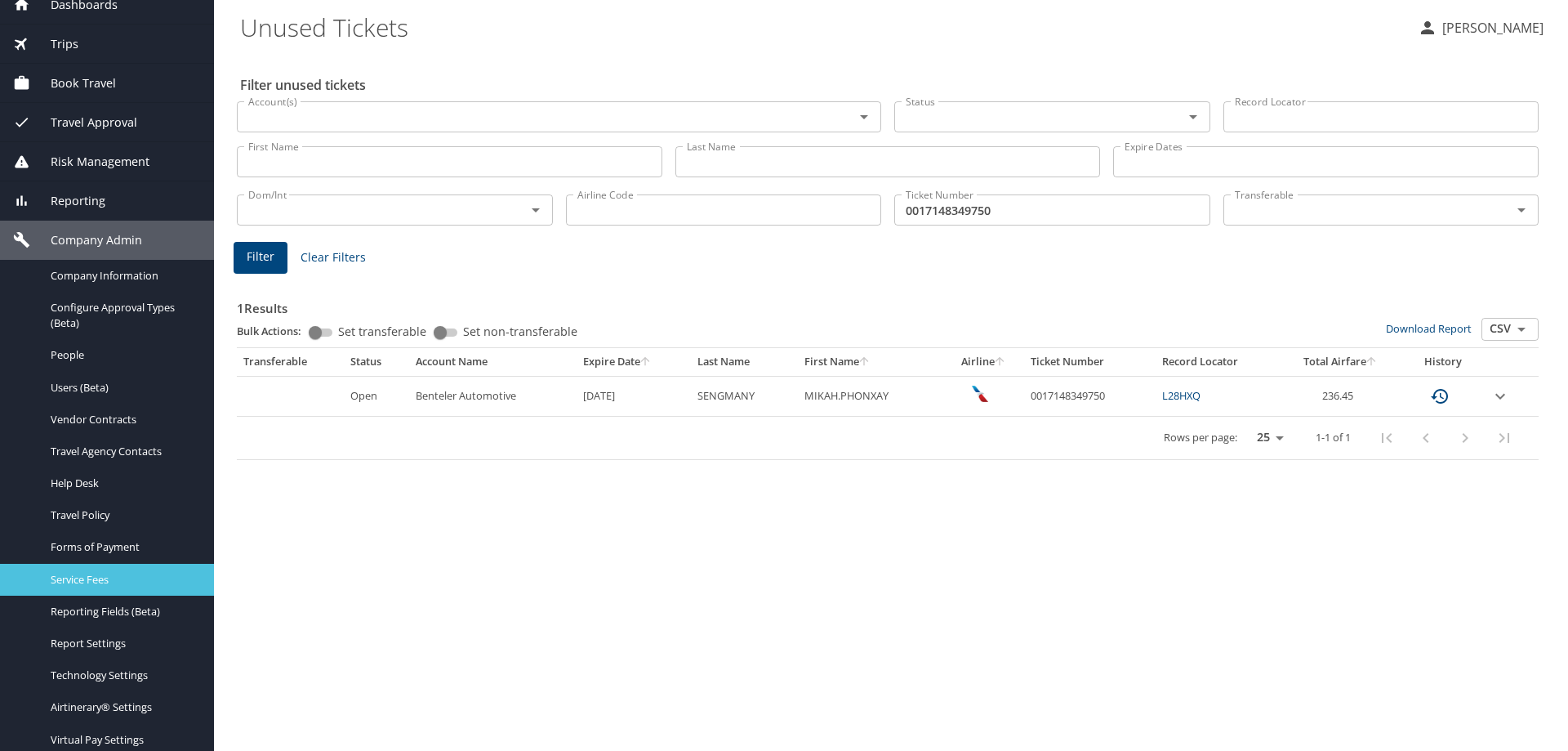
click at [116, 576] on span "Service Fees" at bounding box center [122, 580] width 144 height 15
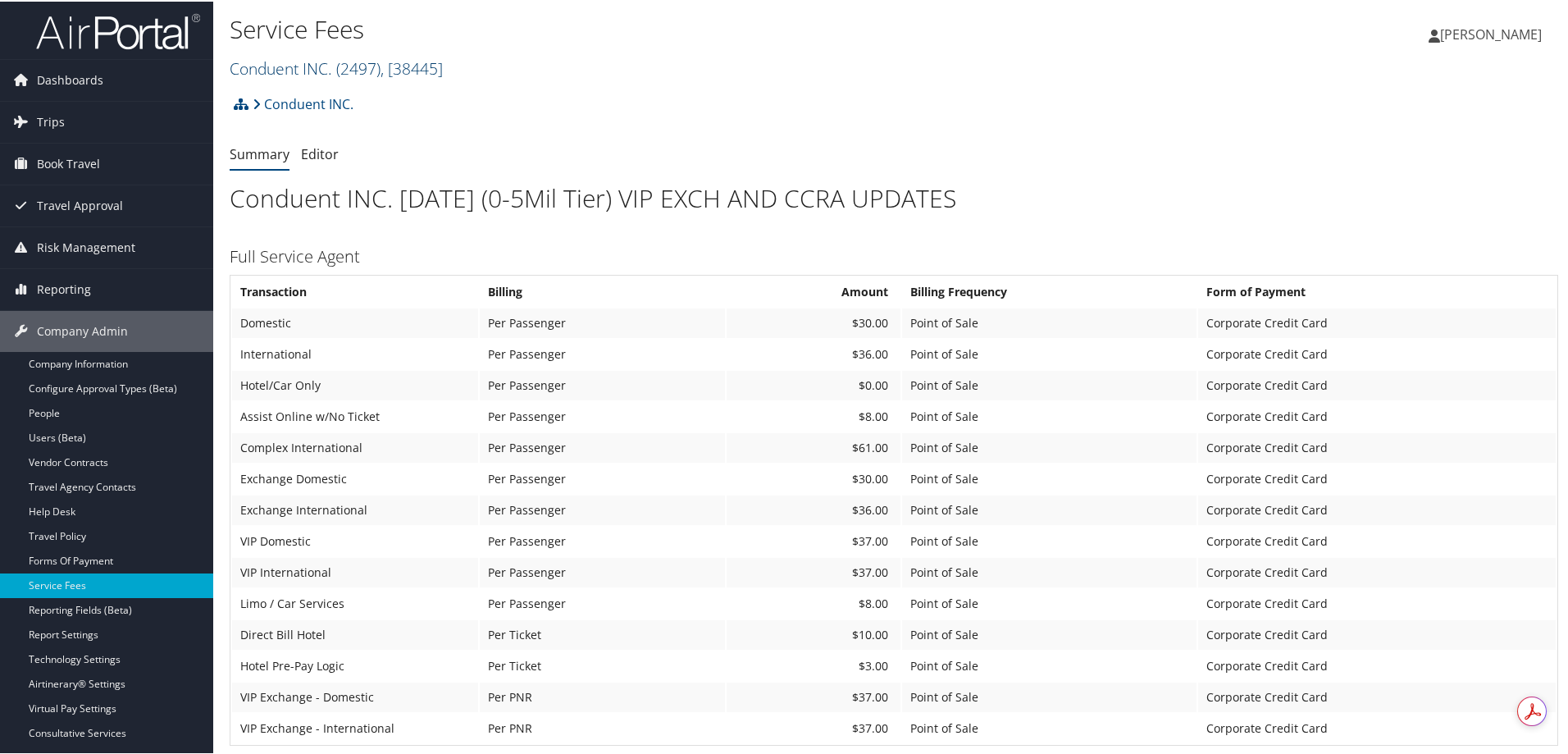
click at [278, 64] on link "Conduent INC. ( 2497 ) , [ 38445 ]" at bounding box center [335, 66] width 213 height 22
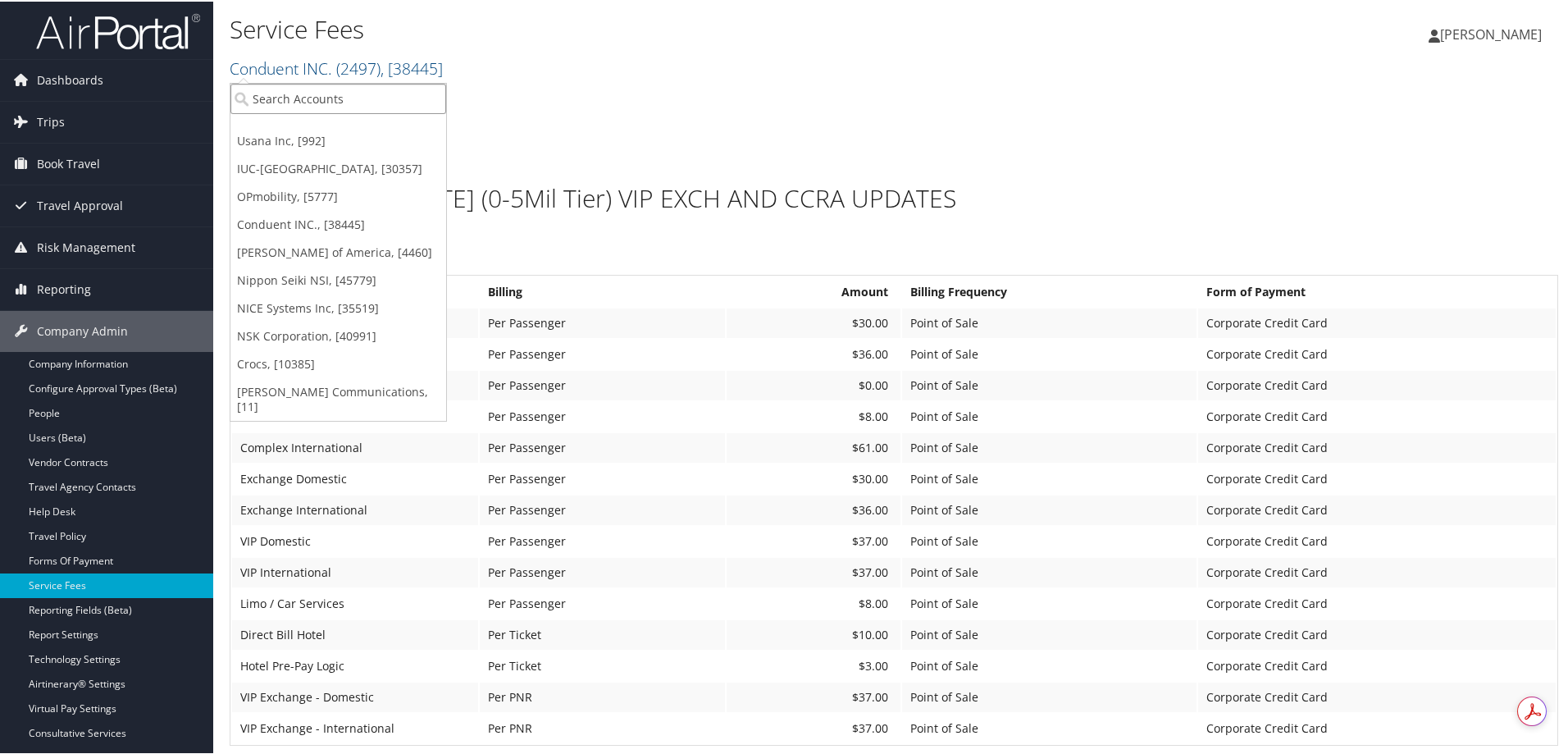
click at [278, 90] on input "search" at bounding box center [338, 97] width 216 height 31
type input "opmobi"
click at [295, 132] on div "OPmobility (1690), [5777]" at bounding box center [338, 126] width 234 height 14
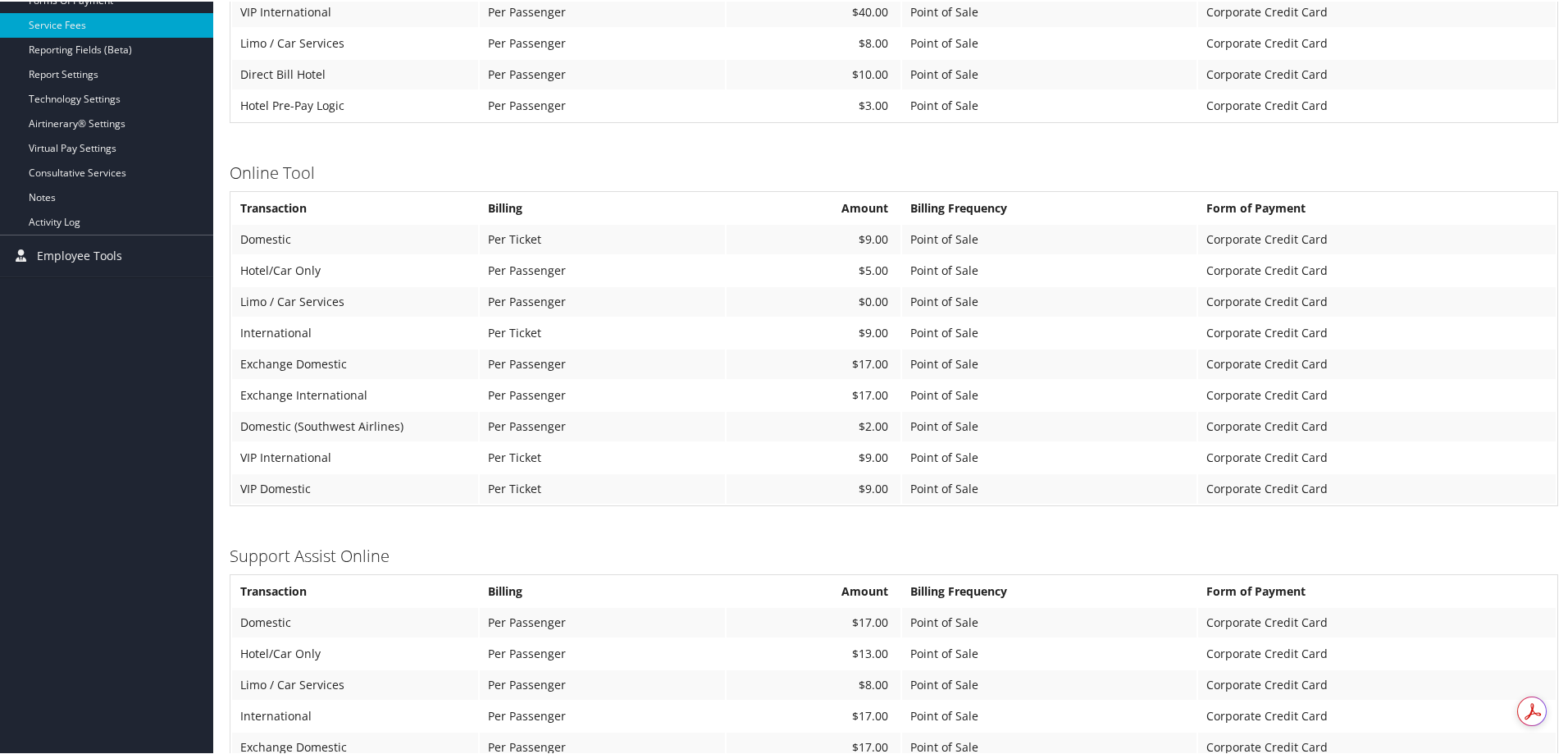
scroll to position [574, 0]
